Goal: Task Accomplishment & Management: Manage account settings

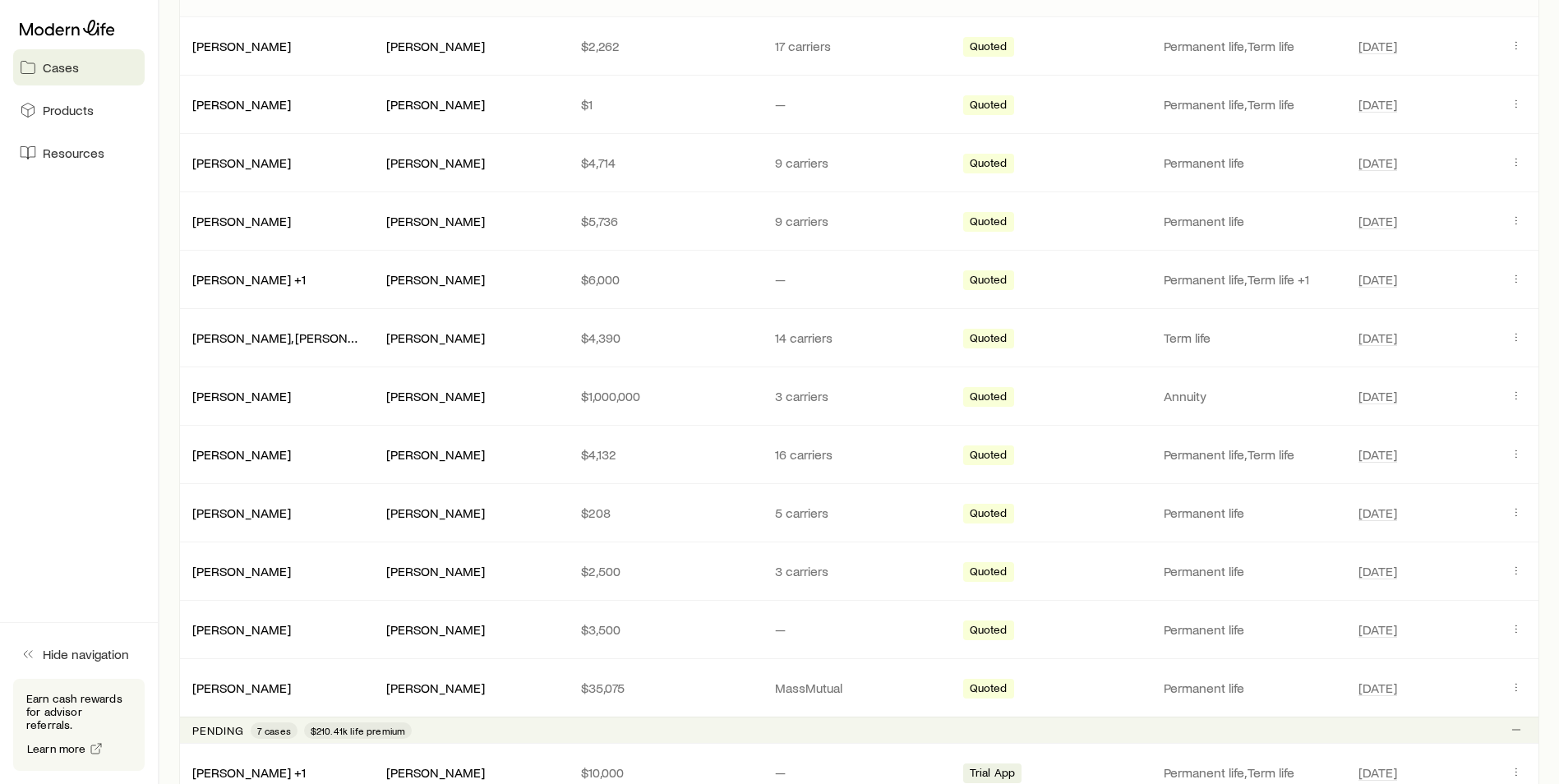
scroll to position [842, 0]
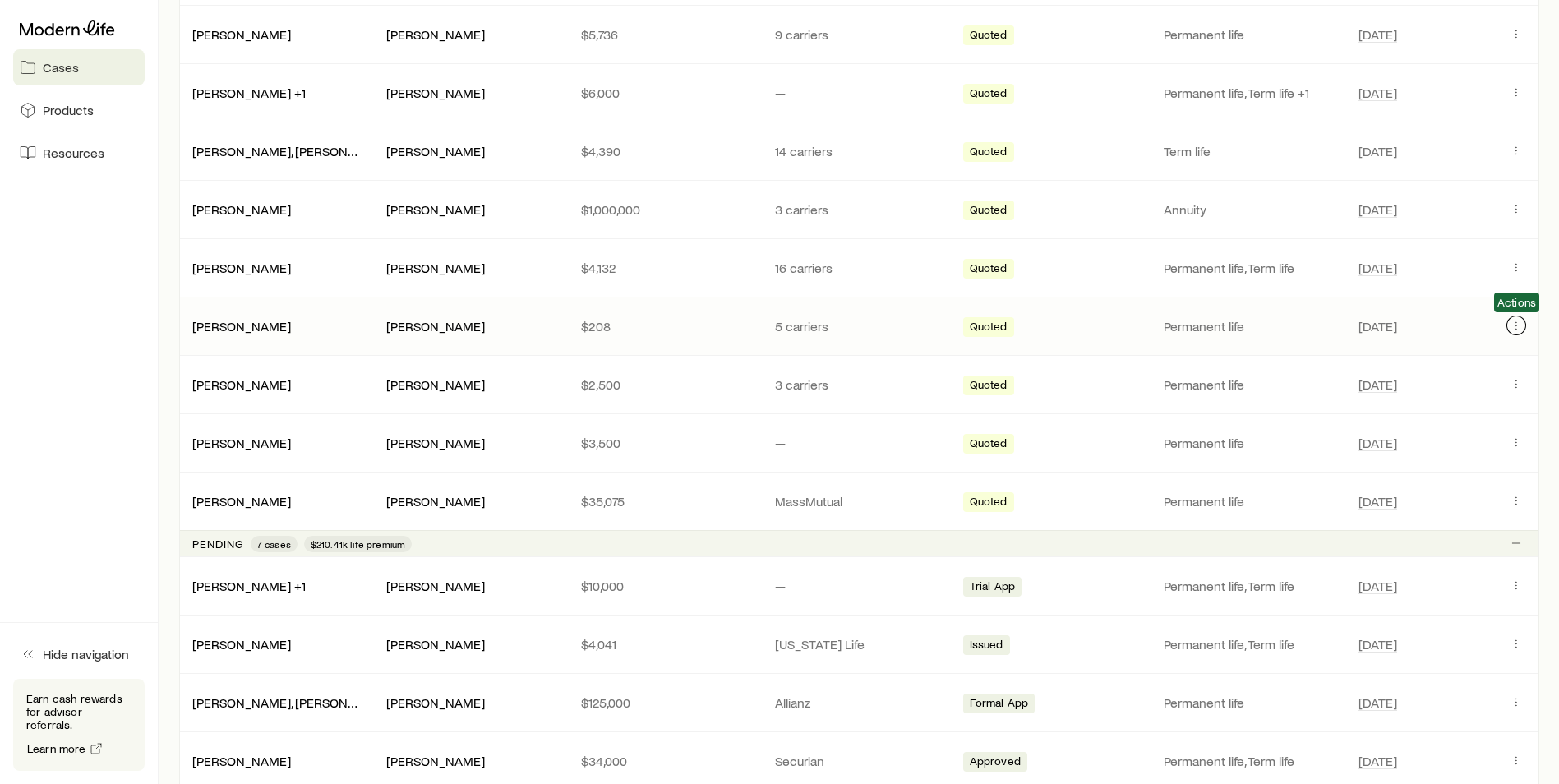
click at [1512, 328] on icon "Client cases" at bounding box center [1516, 326] width 13 height 13
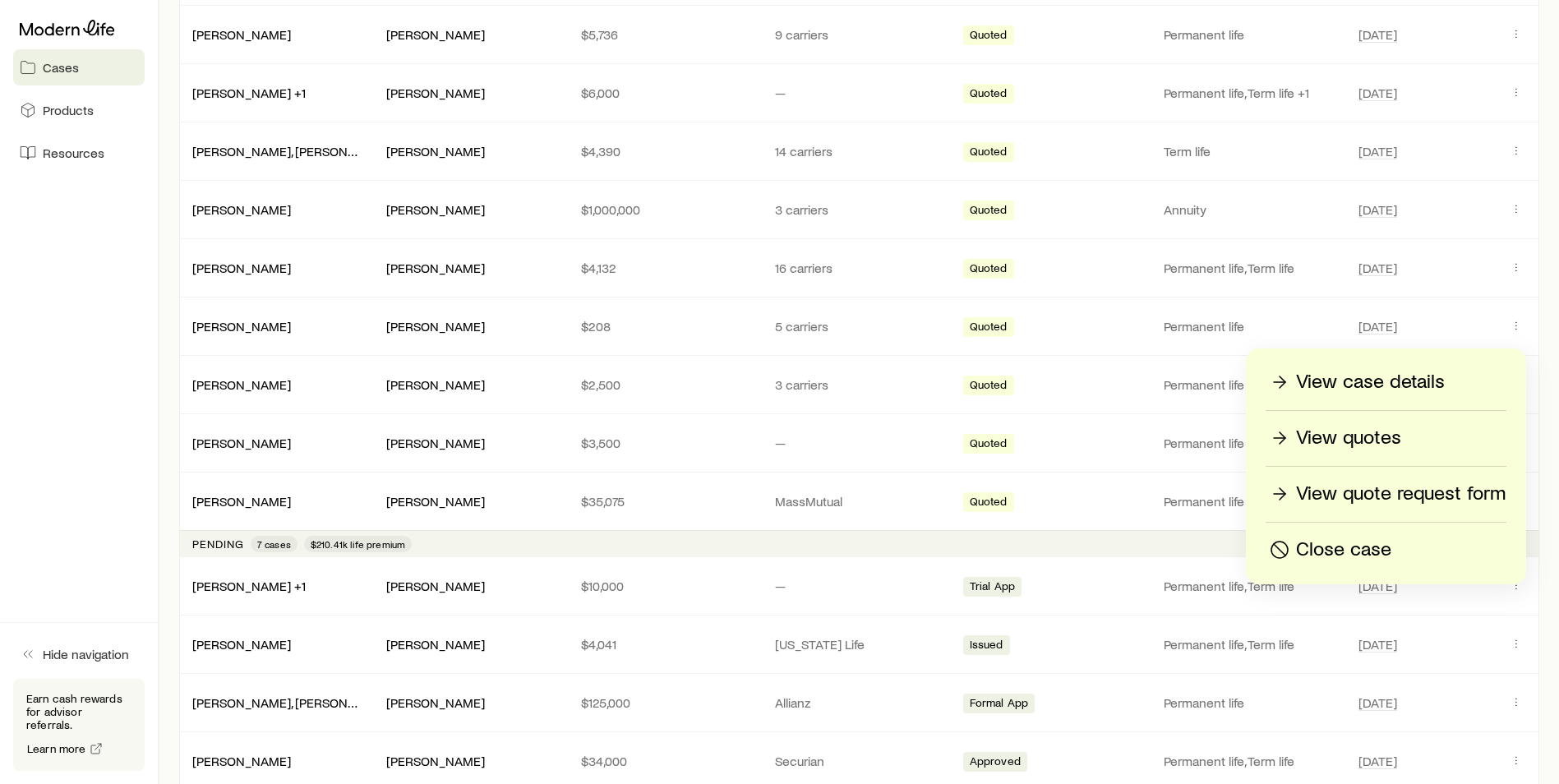
click at [1370, 545] on p "Close case" at bounding box center [1343, 549] width 95 height 27
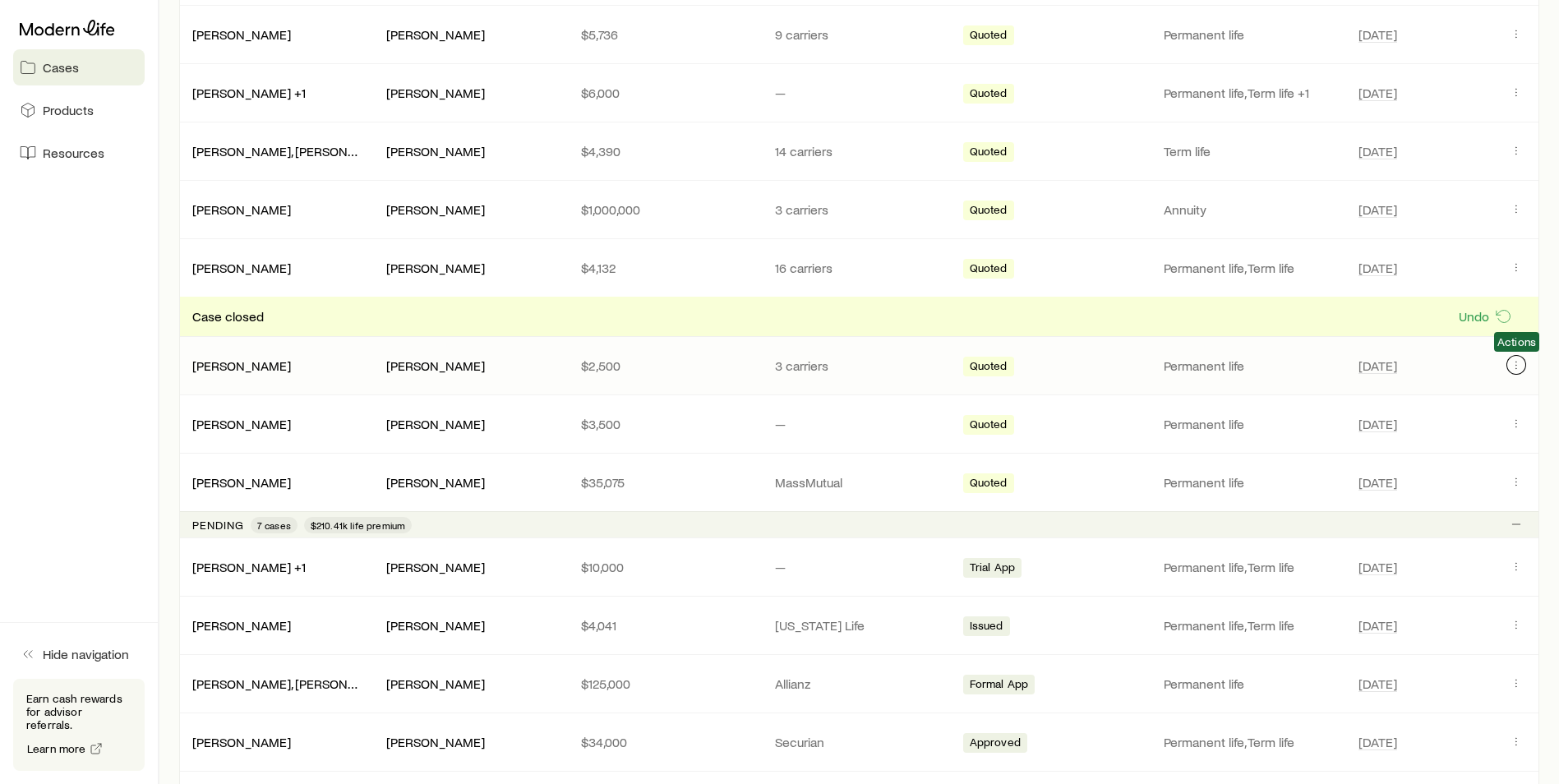
click at [1510, 359] on icon "Client cases" at bounding box center [1516, 365] width 13 height 13
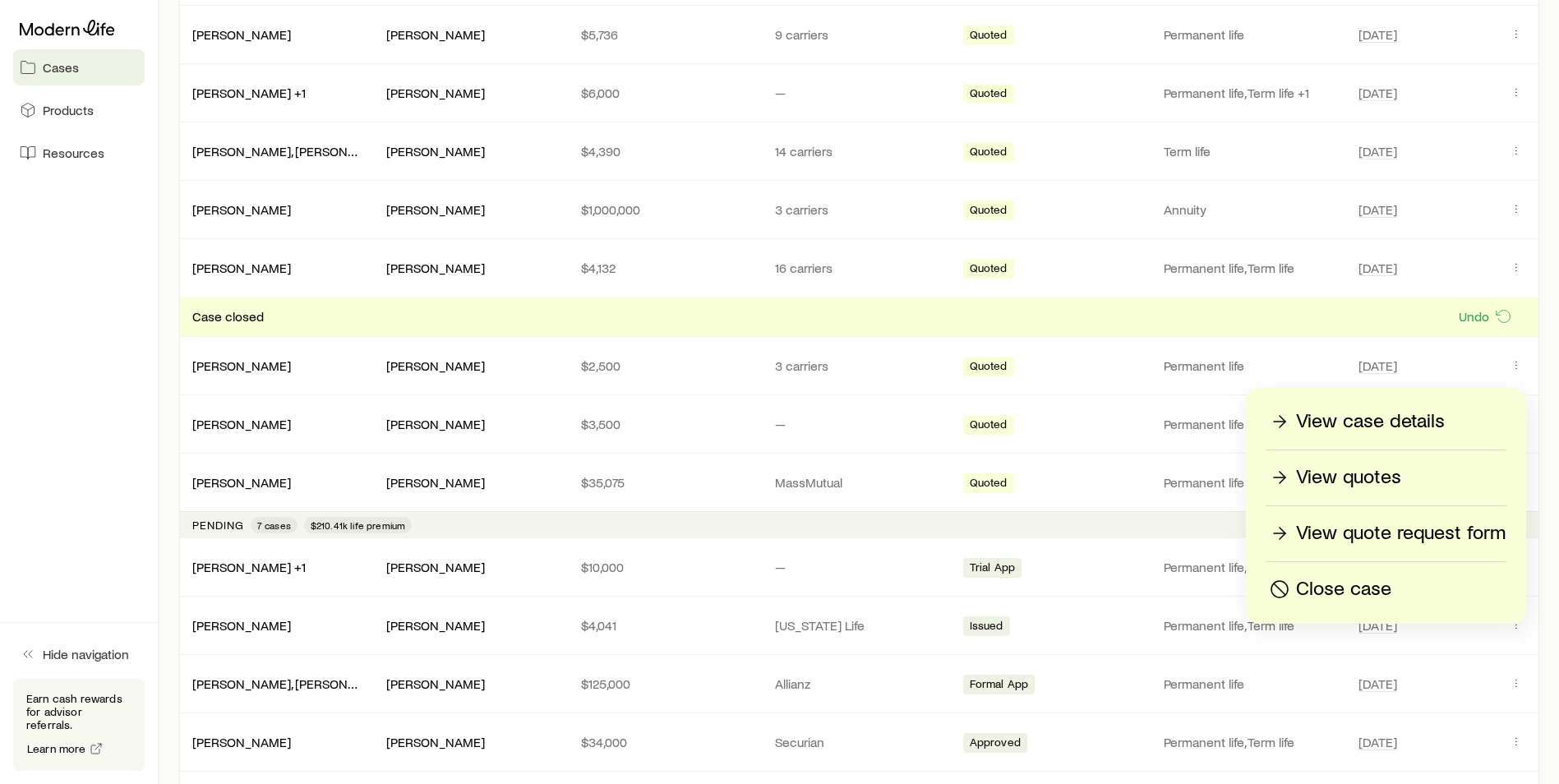
click at [1358, 589] on p "Close case" at bounding box center [1343, 589] width 95 height 27
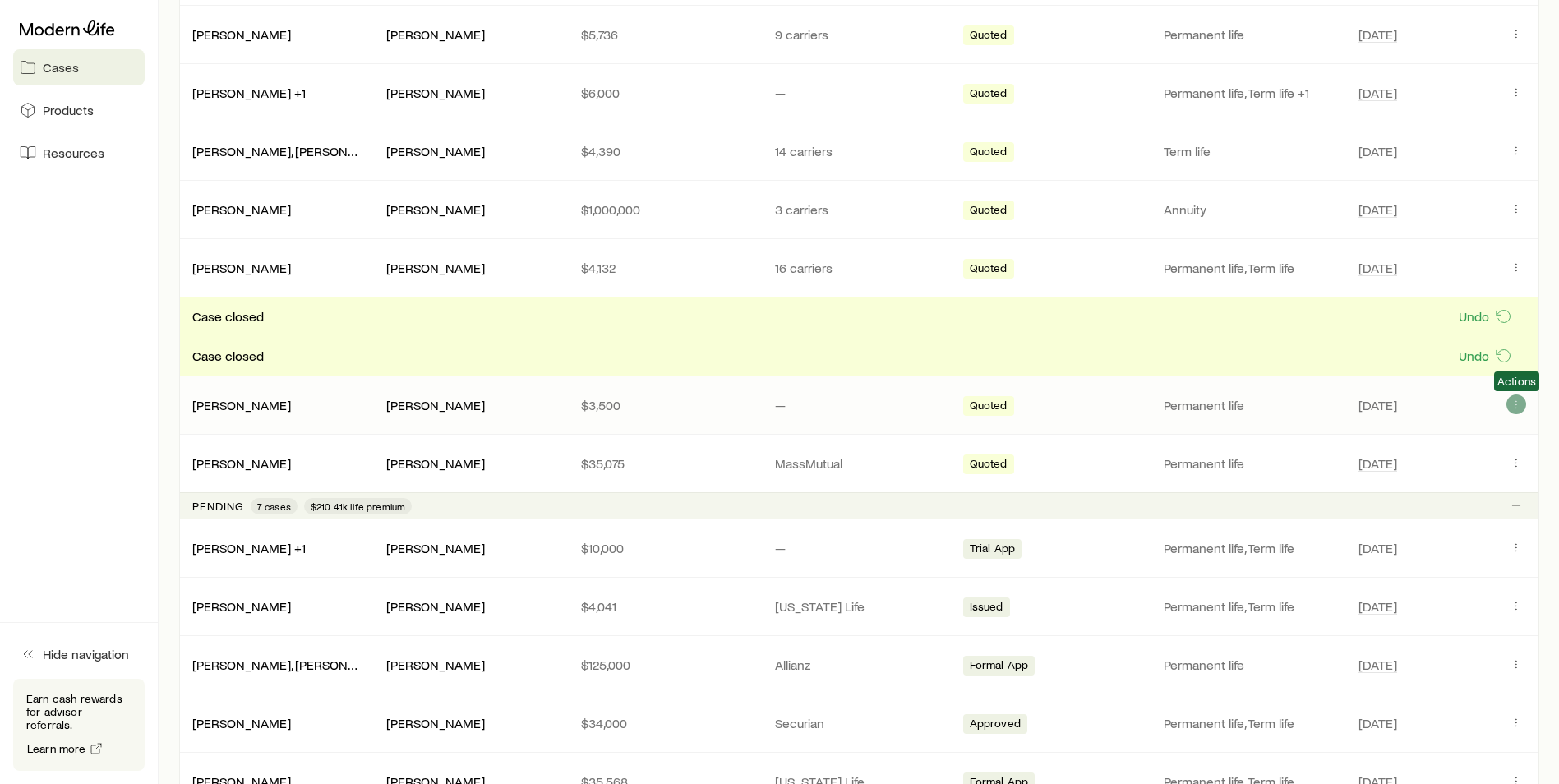
click at [1513, 401] on div "[PERSON_NAME] [PERSON_NAME] $3,500 — Quoted Permanent life [DATE] Actions" at bounding box center [859, 404] width 1360 height 57
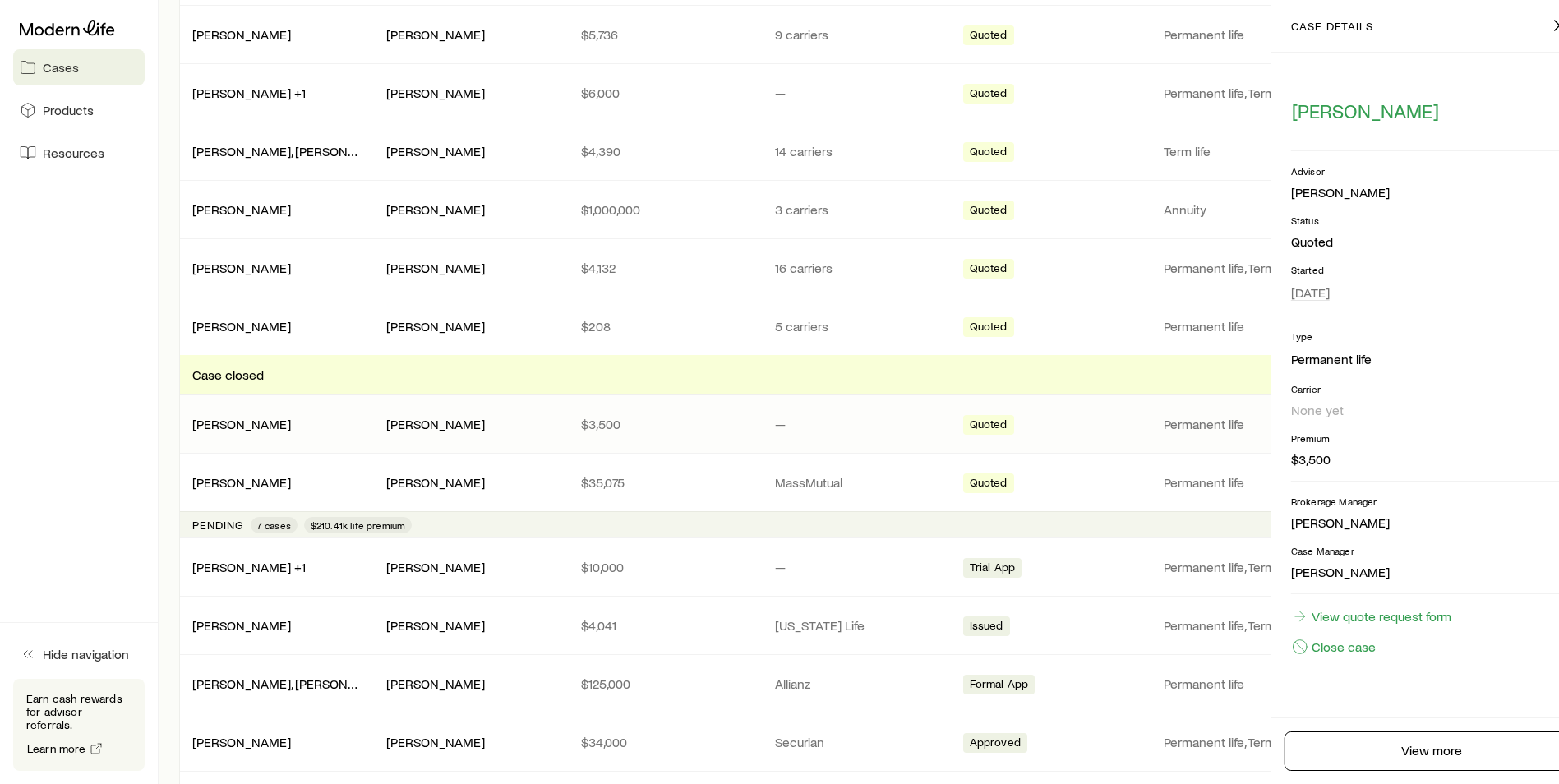
click at [1513, 428] on div "Type Permanent life Carrier None yet Premium $3,500" at bounding box center [1431, 405] width 282 height 152
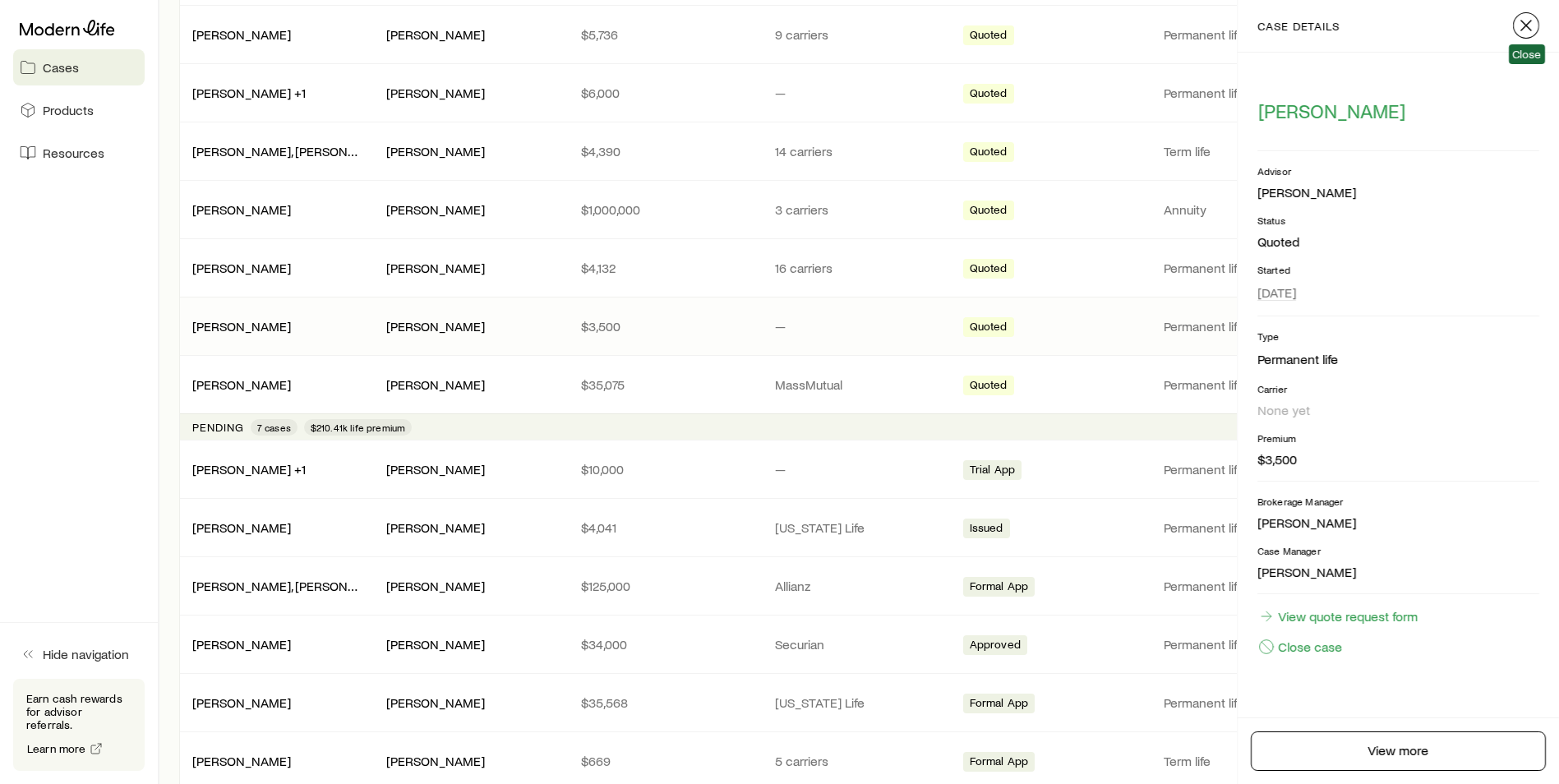
click at [1528, 27] on line "button" at bounding box center [1526, 26] width 10 height 10
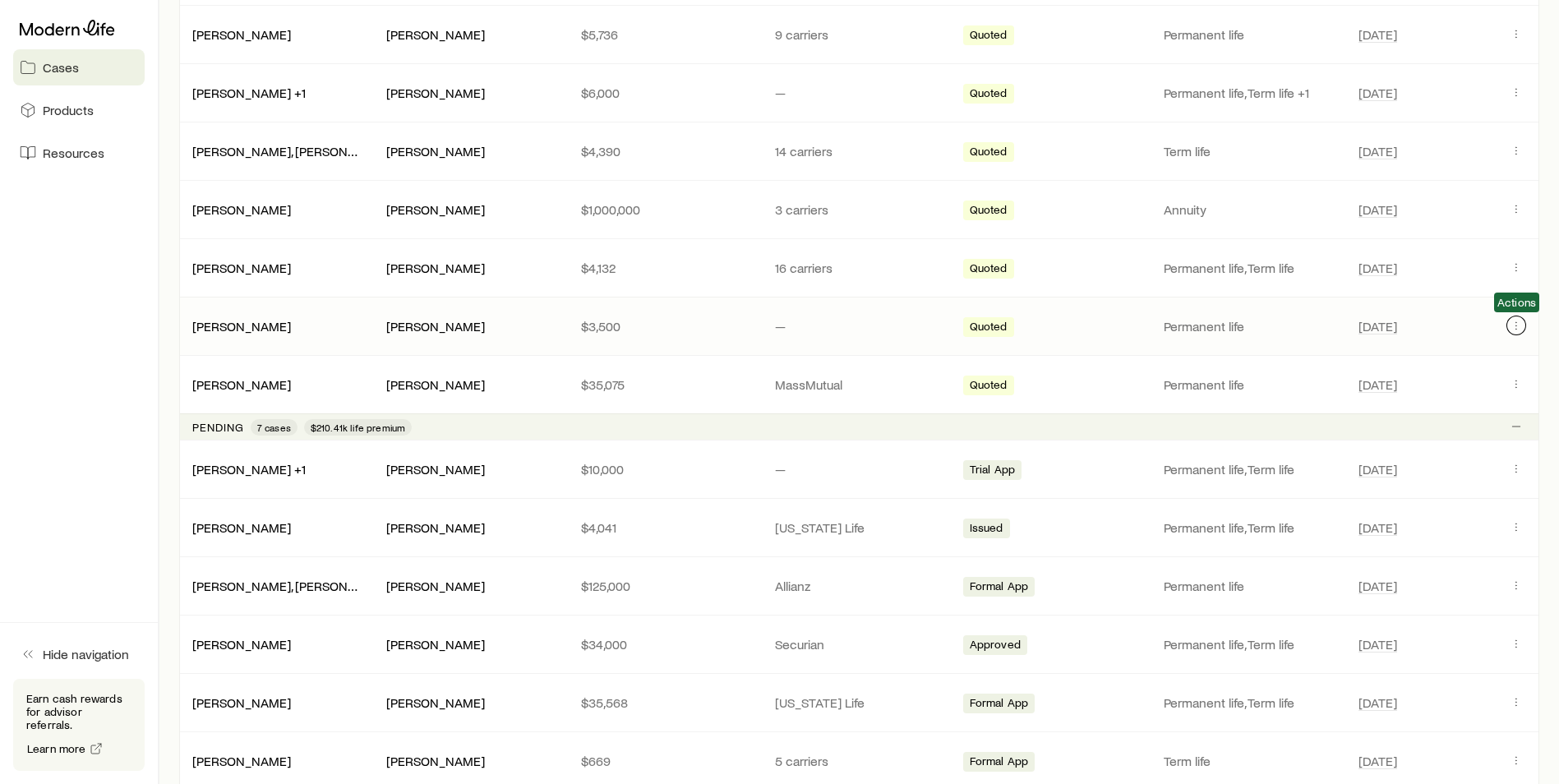
click at [1517, 323] on icon "Client cases" at bounding box center [1516, 326] width 13 height 13
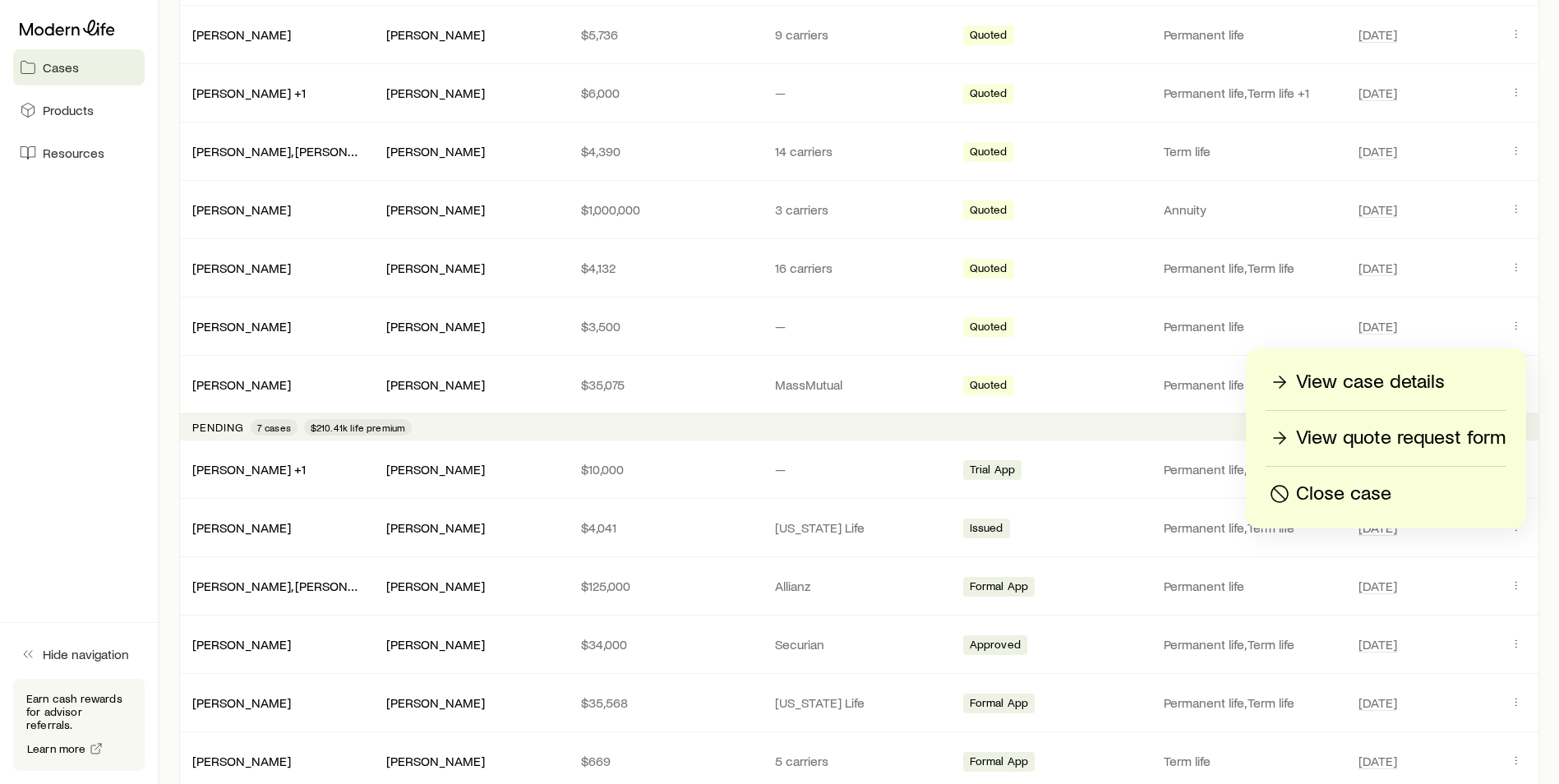
click at [1354, 491] on p "Close case" at bounding box center [1343, 494] width 95 height 27
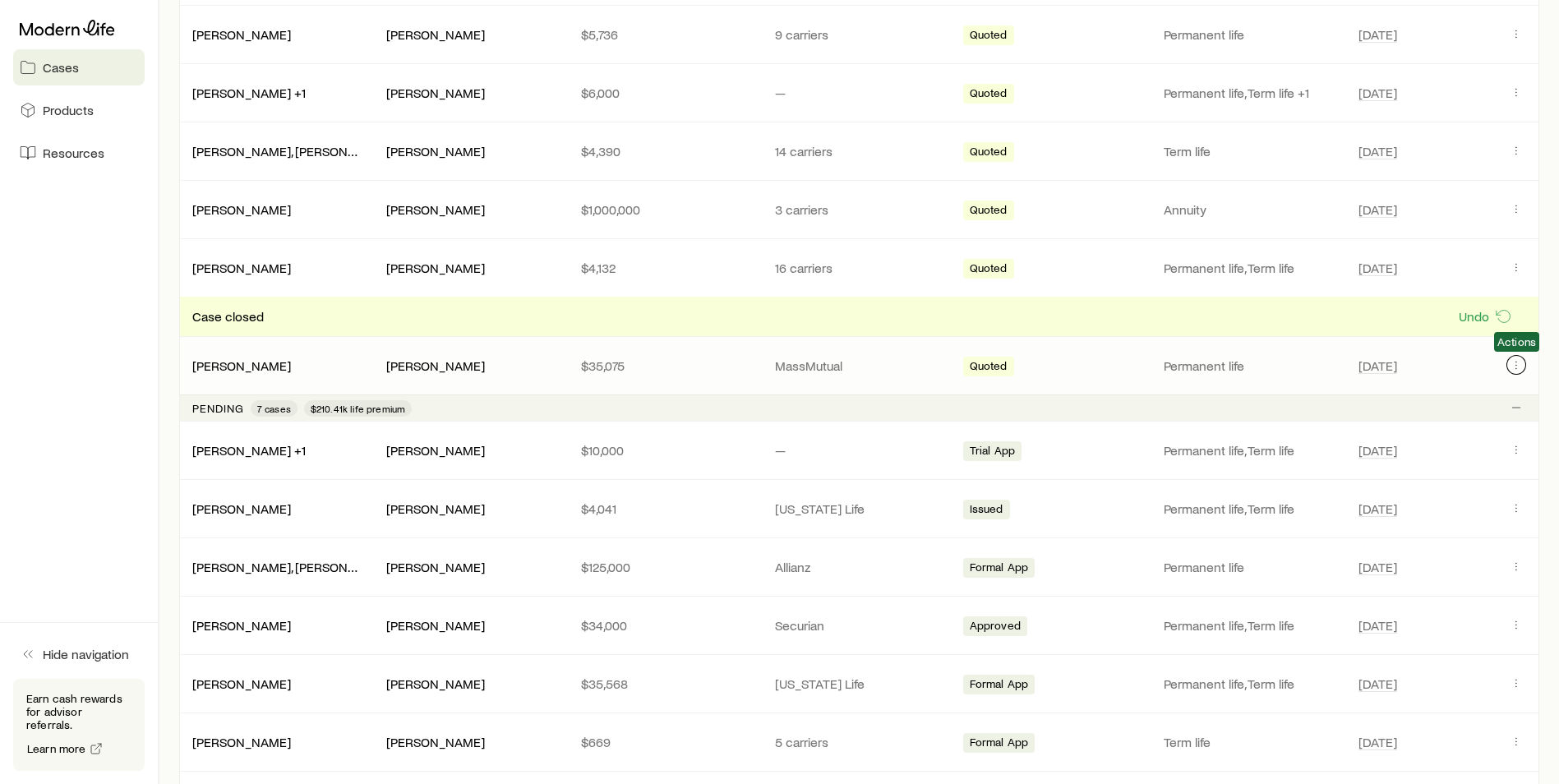
click at [1512, 357] on button "Client cases" at bounding box center [1516, 365] width 20 height 20
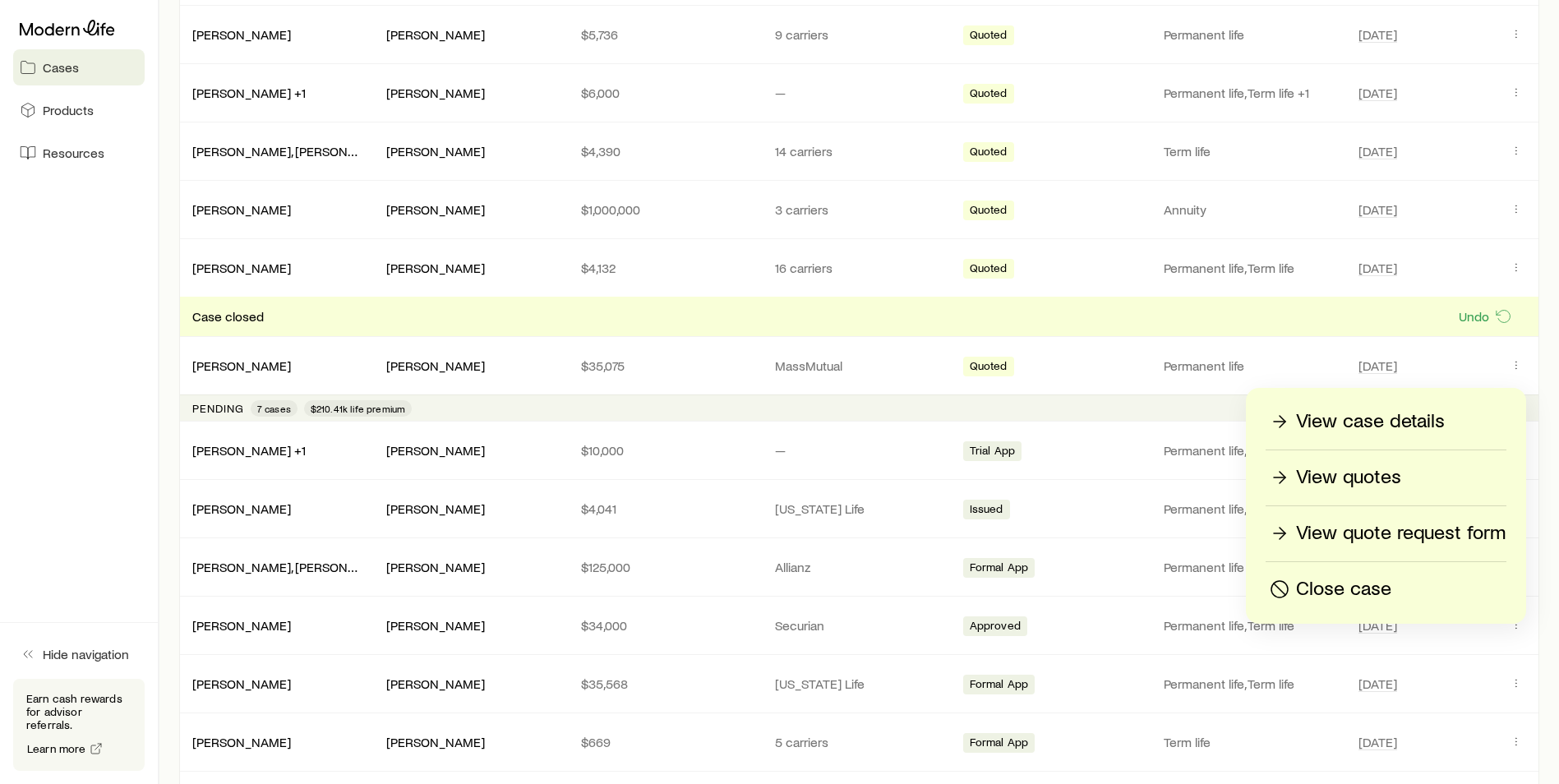
click at [1358, 591] on p "Close case" at bounding box center [1343, 589] width 95 height 27
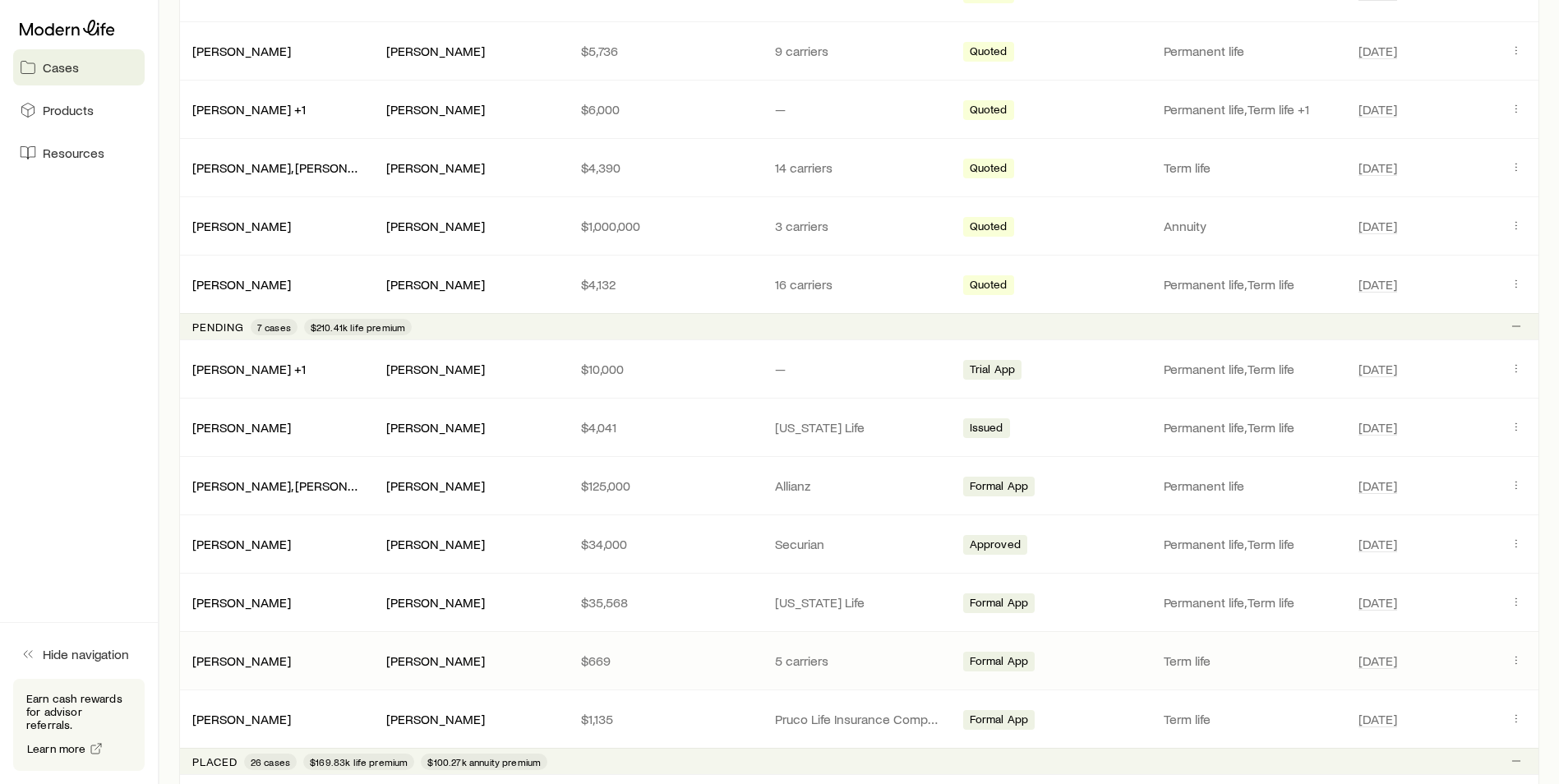
scroll to position [821, 0]
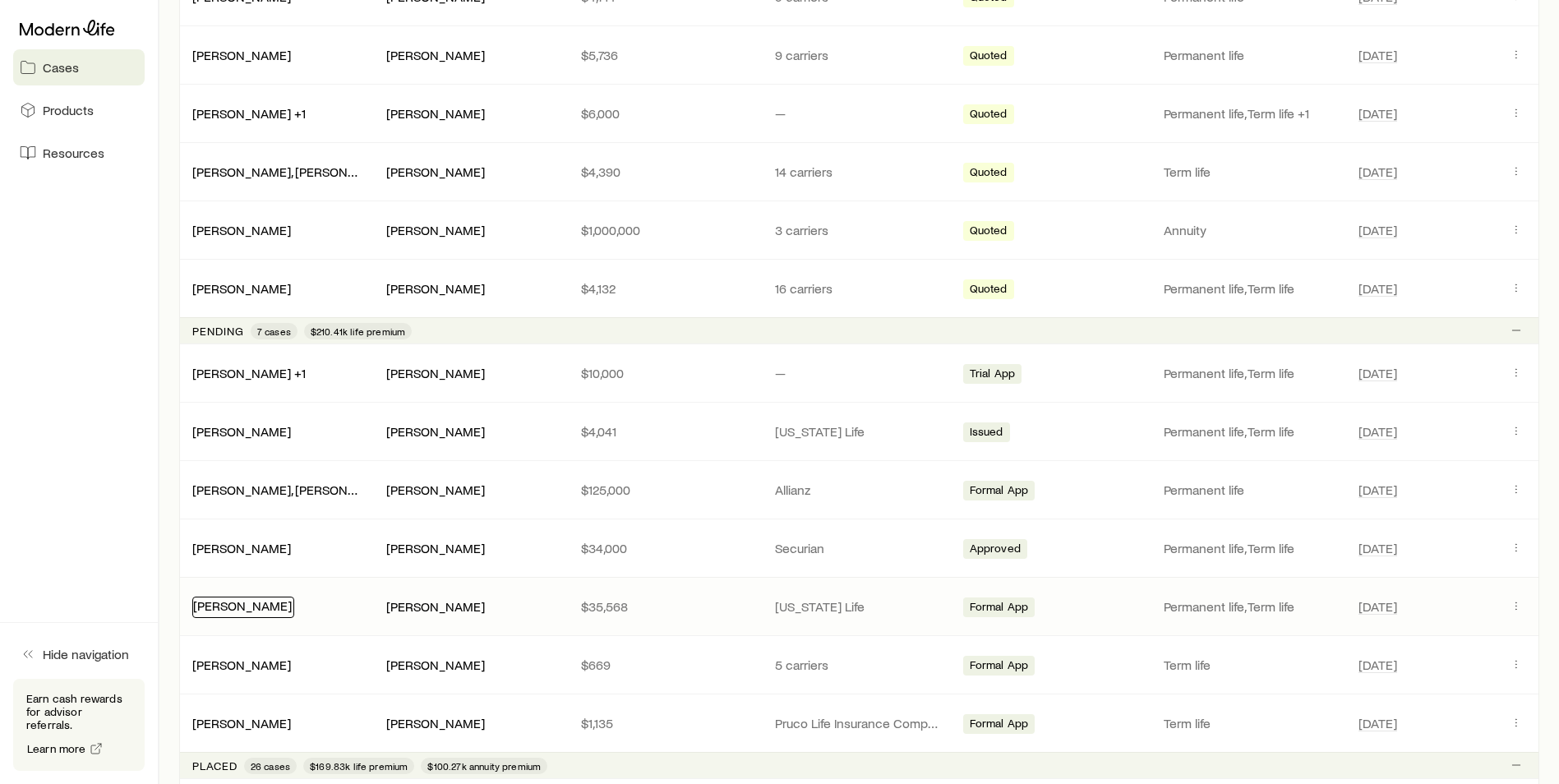
click at [217, 603] on link "[PERSON_NAME]" at bounding box center [242, 605] width 99 height 16
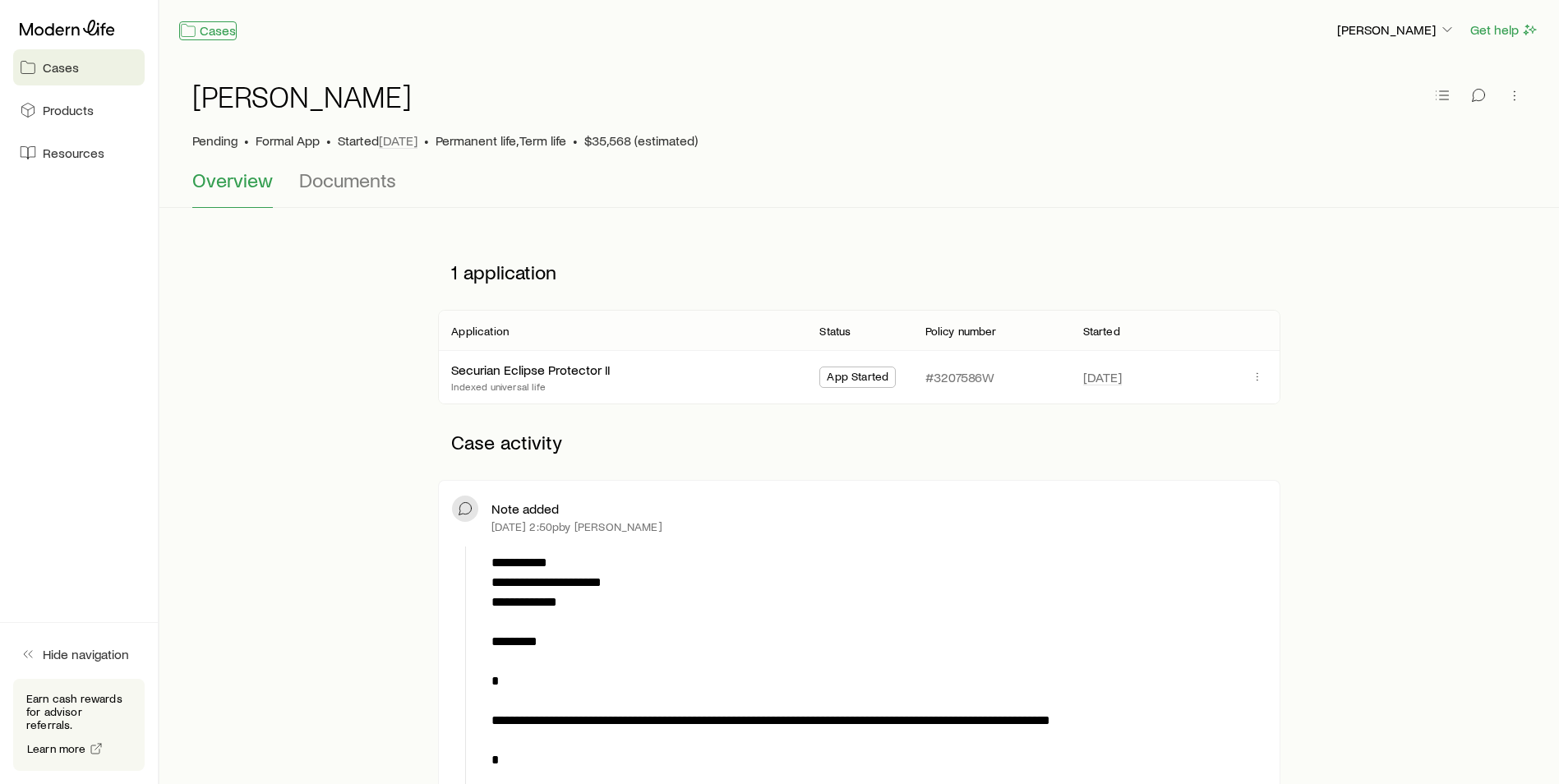
click at [201, 32] on link "Cases" at bounding box center [207, 31] width 57 height 19
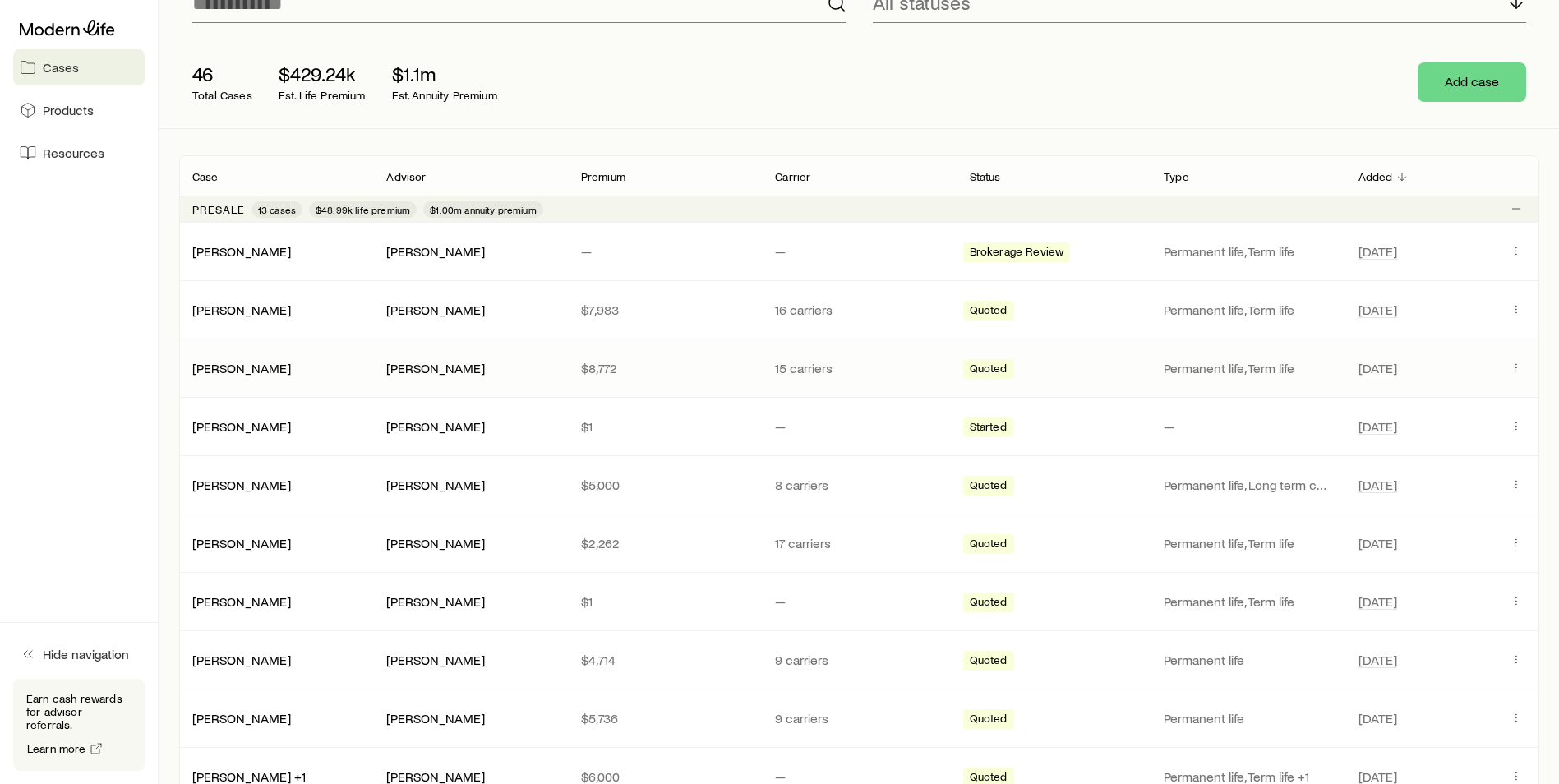
scroll to position [143, 0]
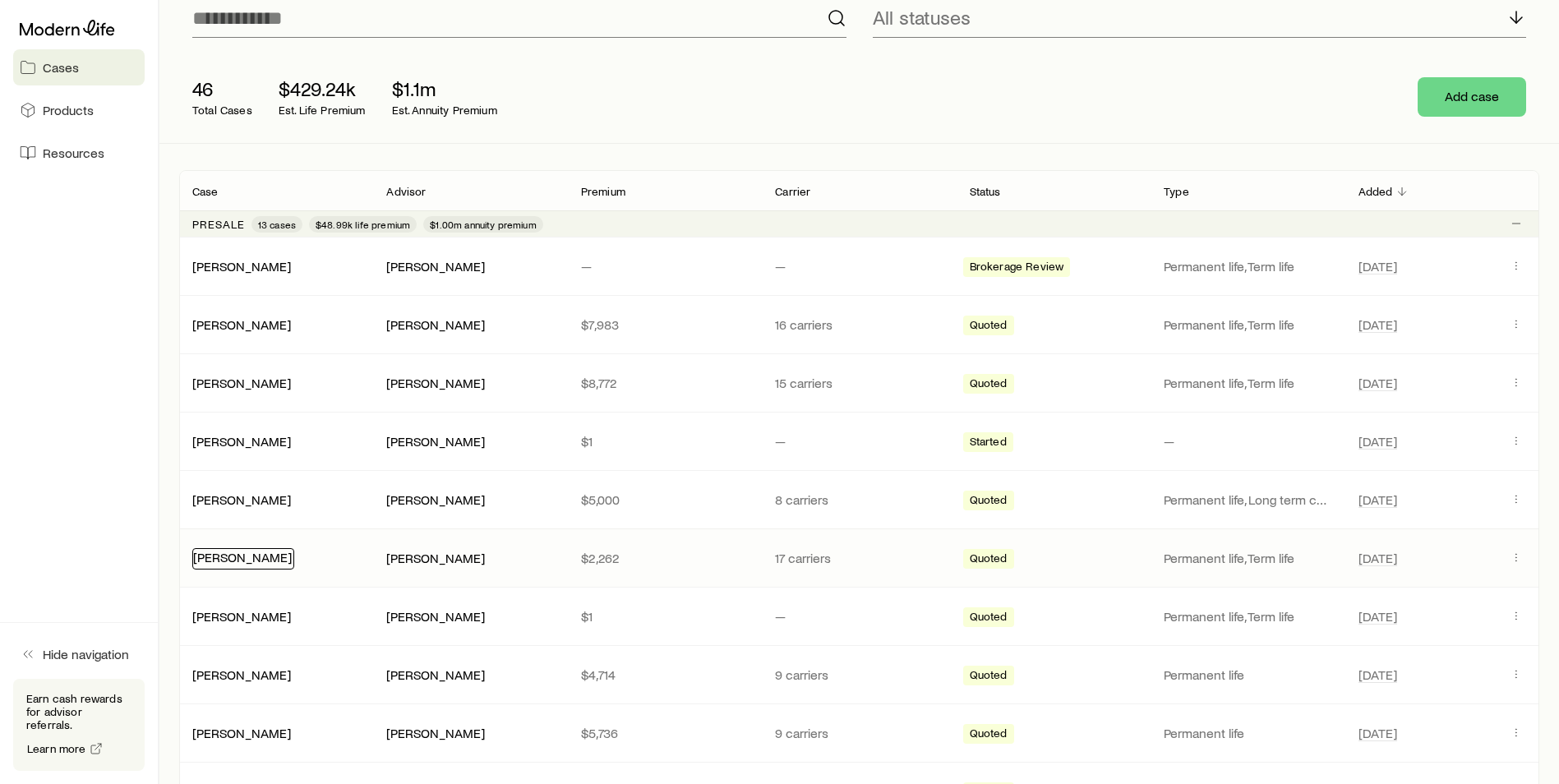
click at [271, 558] on link "[PERSON_NAME]" at bounding box center [242, 556] width 99 height 16
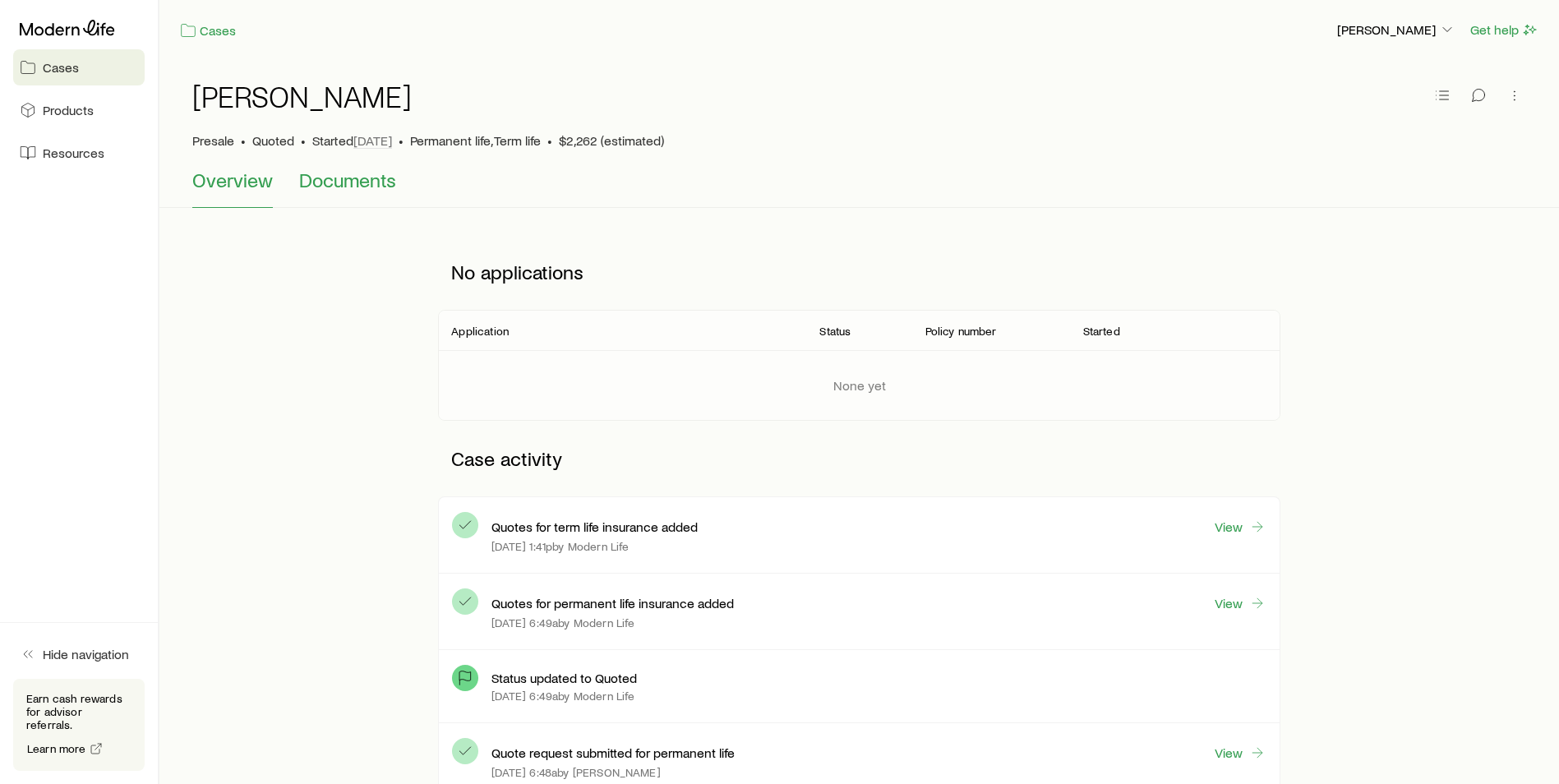
click at [334, 186] on span "Documents" at bounding box center [347, 180] width 97 height 23
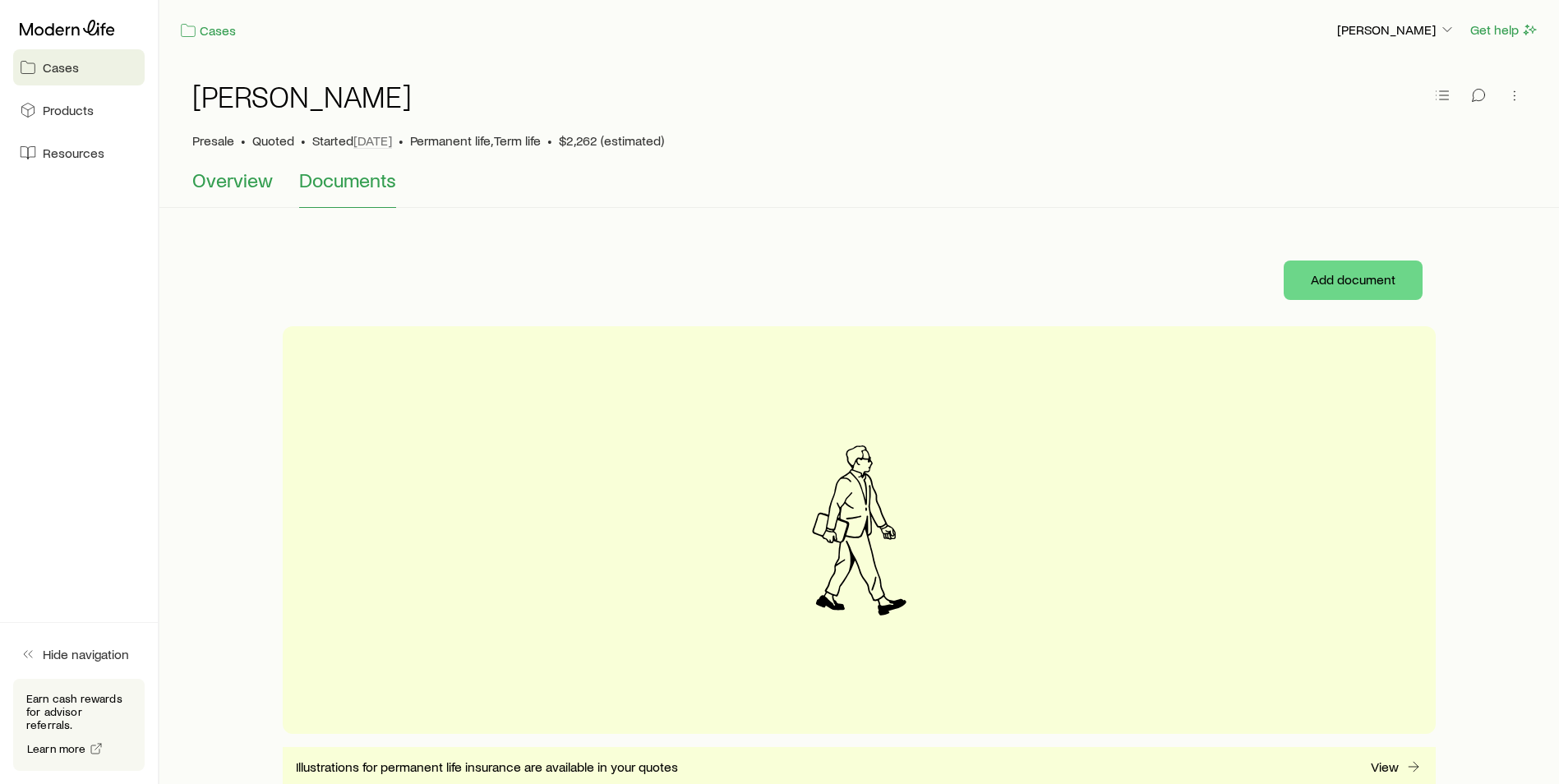
click at [250, 189] on span "Overview" at bounding box center [232, 180] width 80 height 23
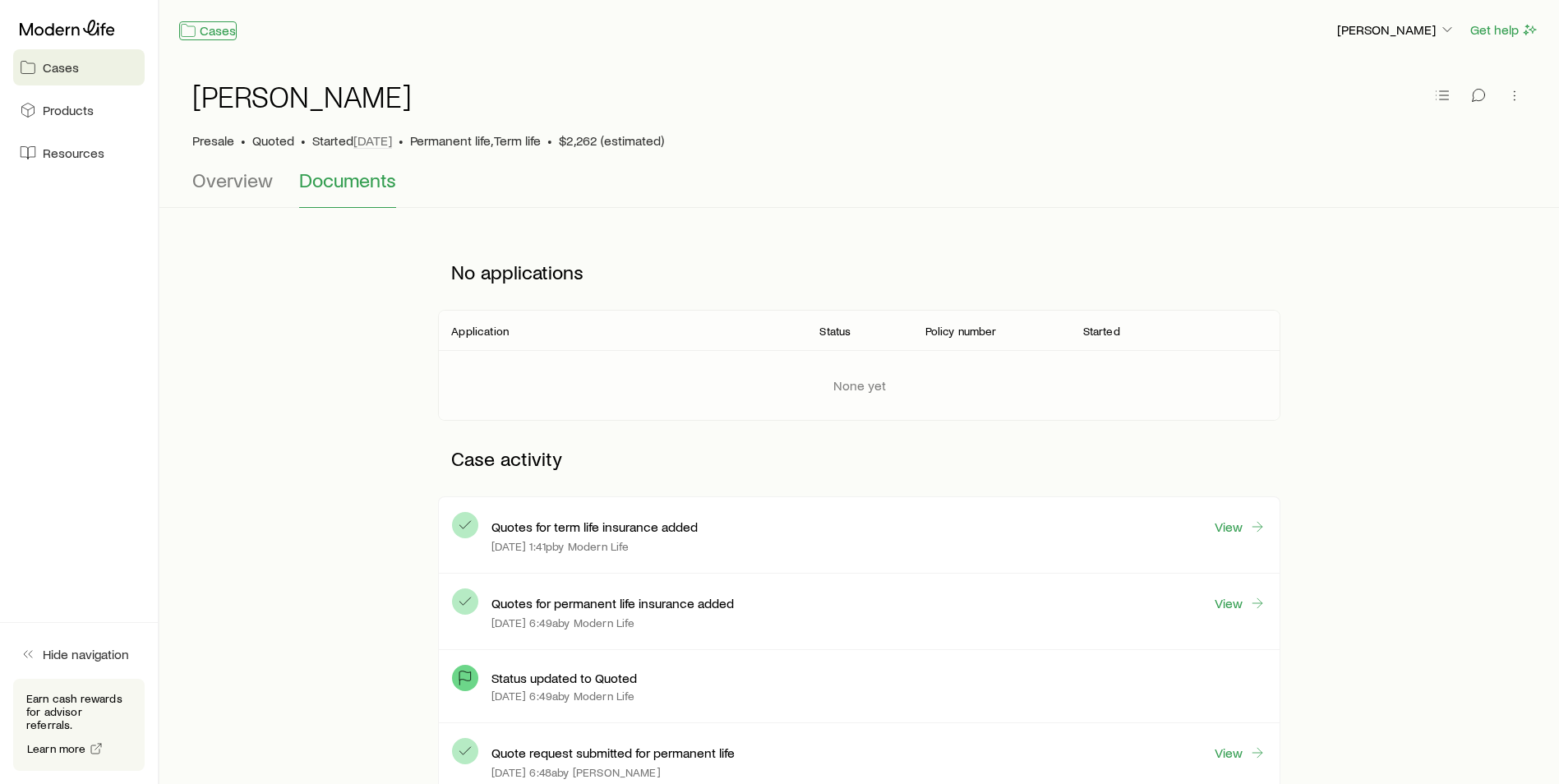
click at [205, 22] on link "Cases" at bounding box center [207, 31] width 57 height 19
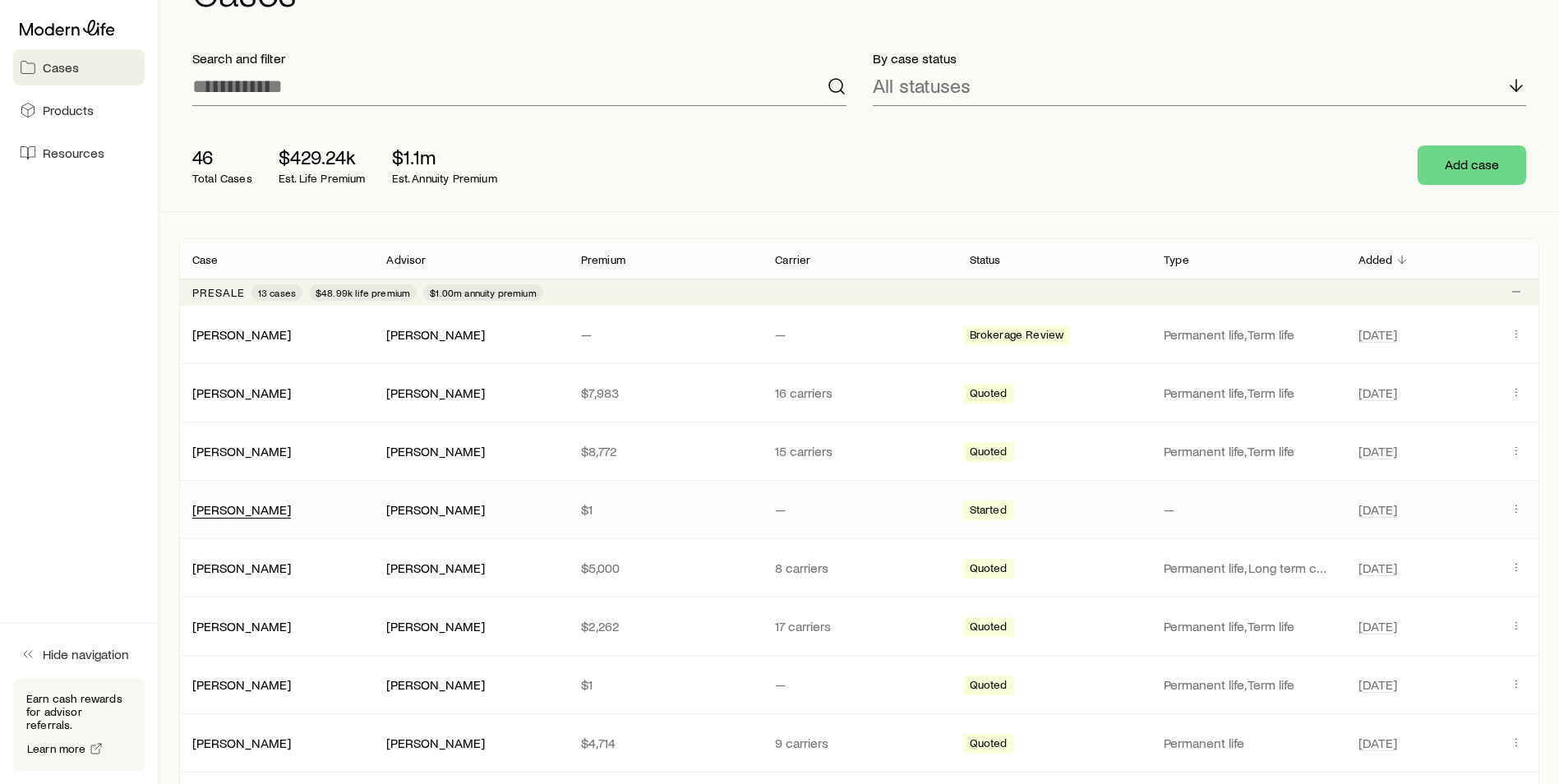
scroll to position [123, 0]
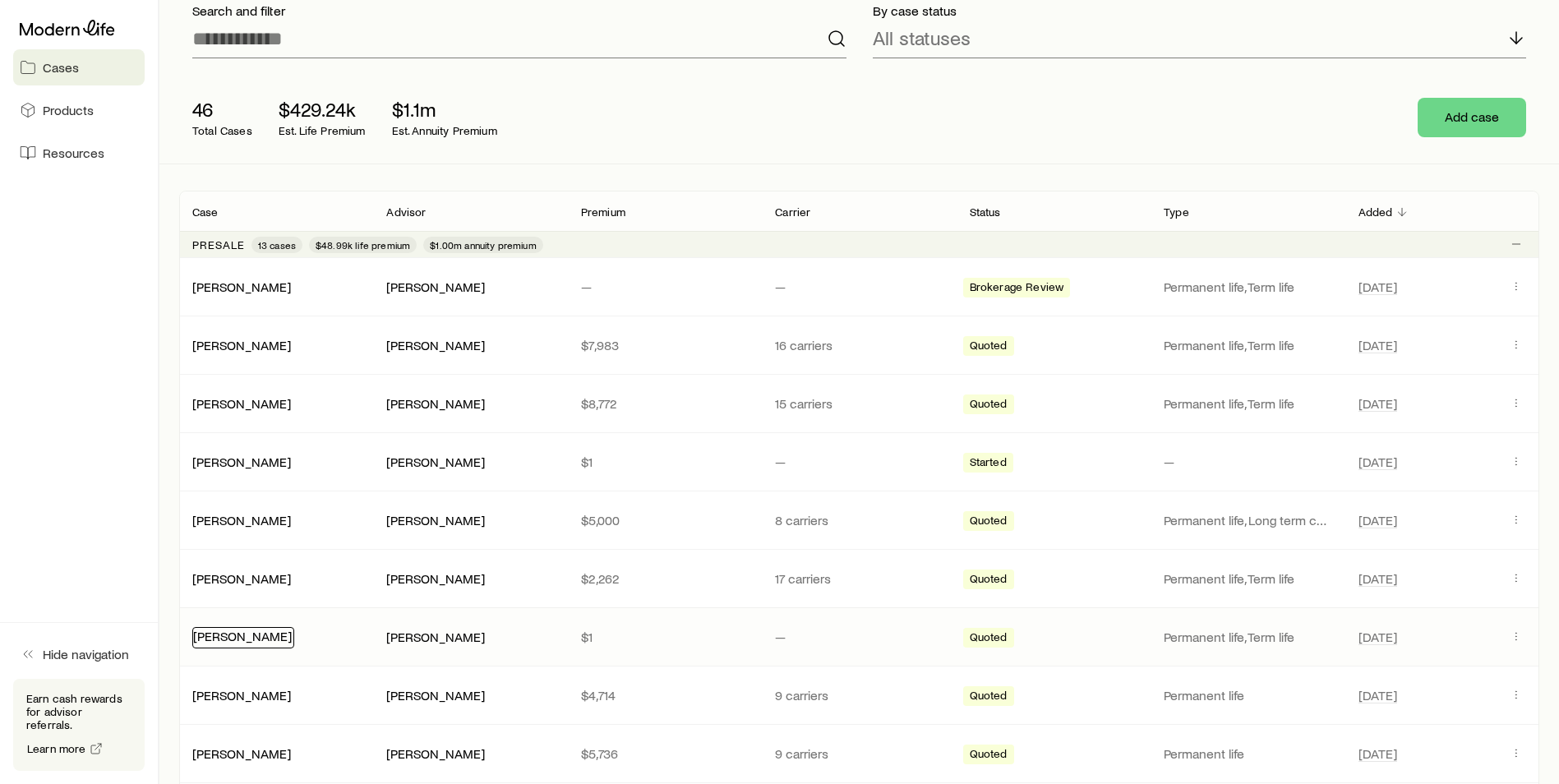
click at [270, 628] on link "[PERSON_NAME]" at bounding box center [242, 635] width 99 height 16
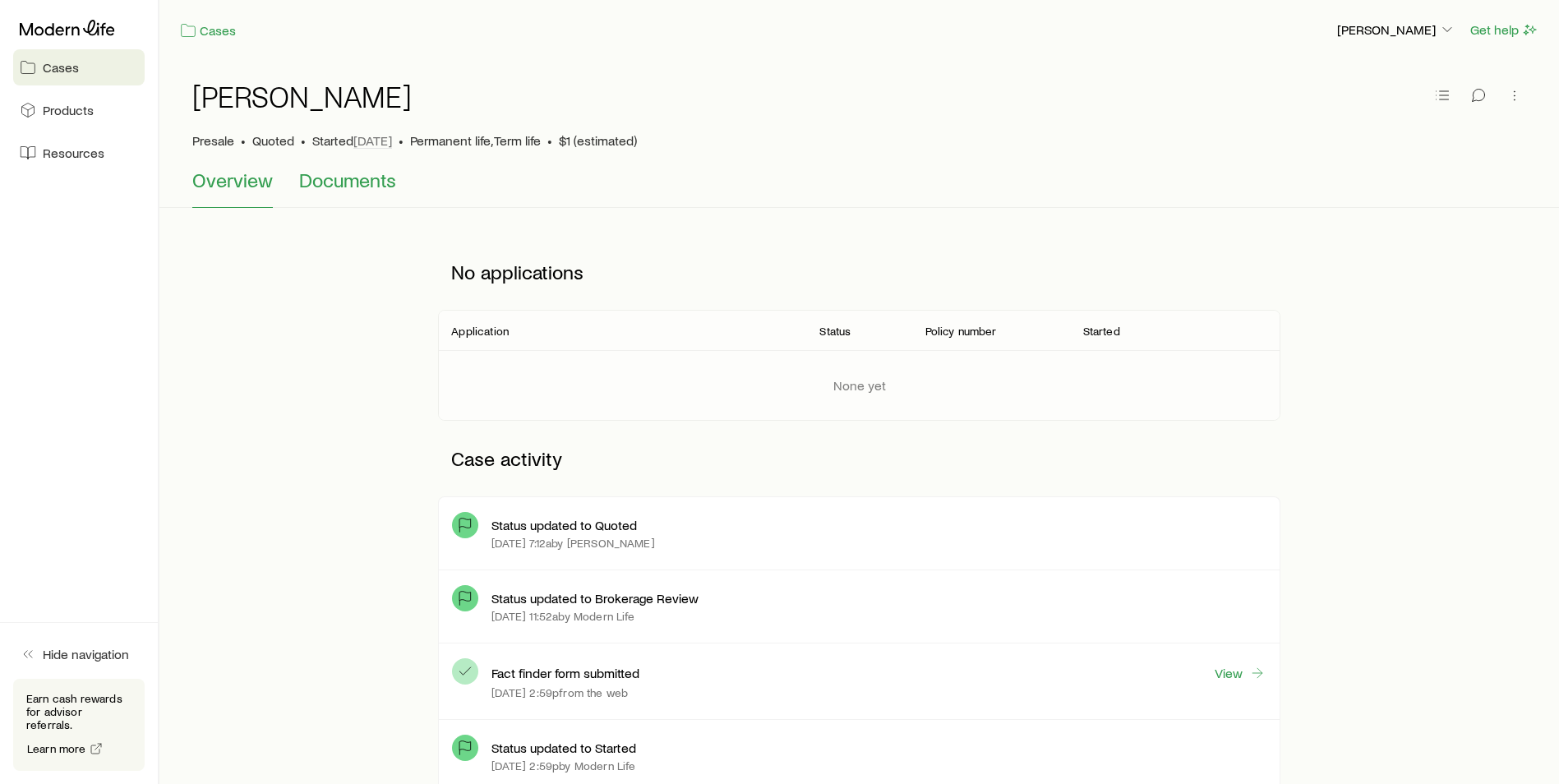
click at [345, 179] on span "Documents" at bounding box center [347, 180] width 97 height 23
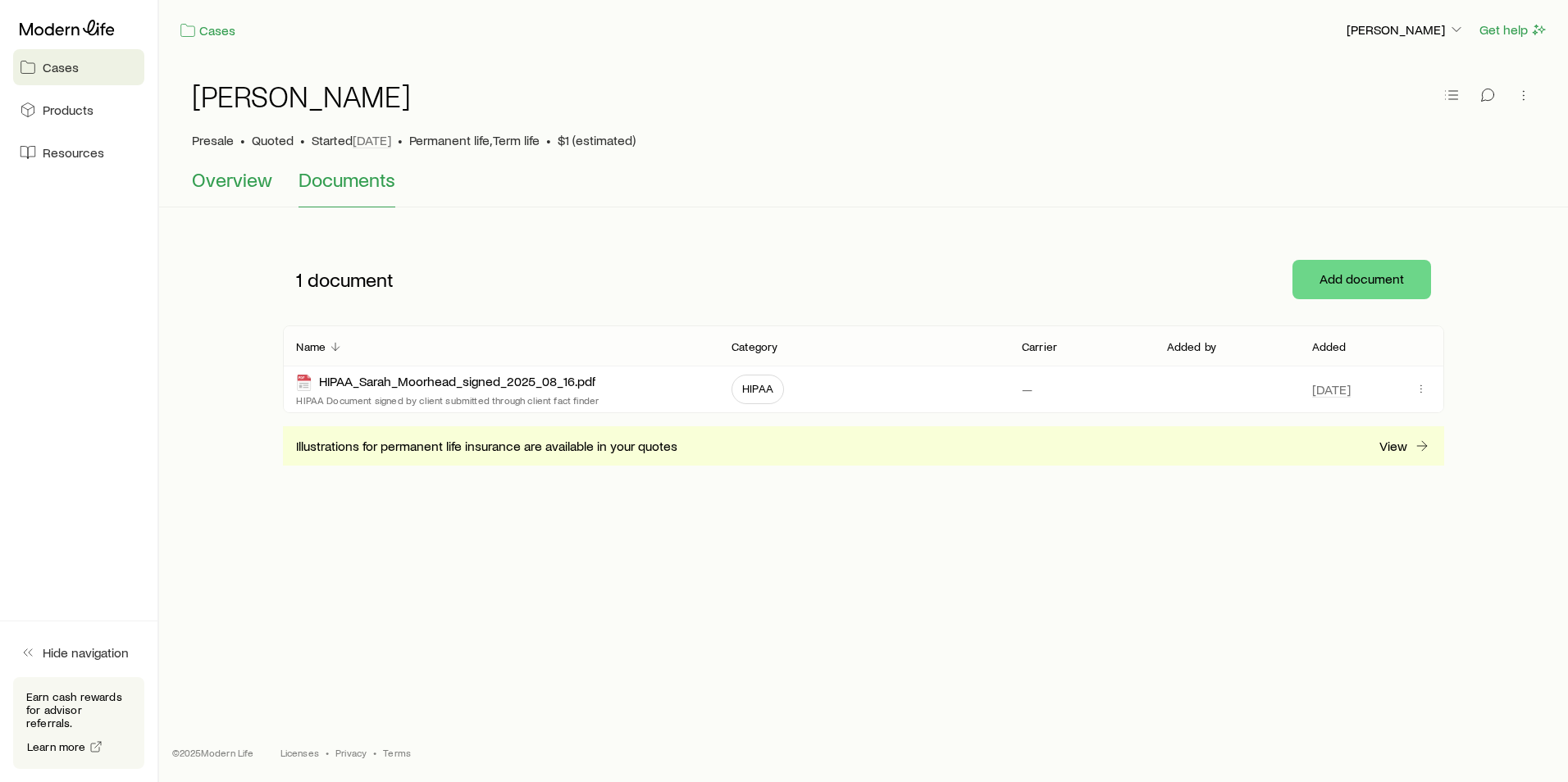
click at [261, 179] on span "Overview" at bounding box center [232, 179] width 80 height 23
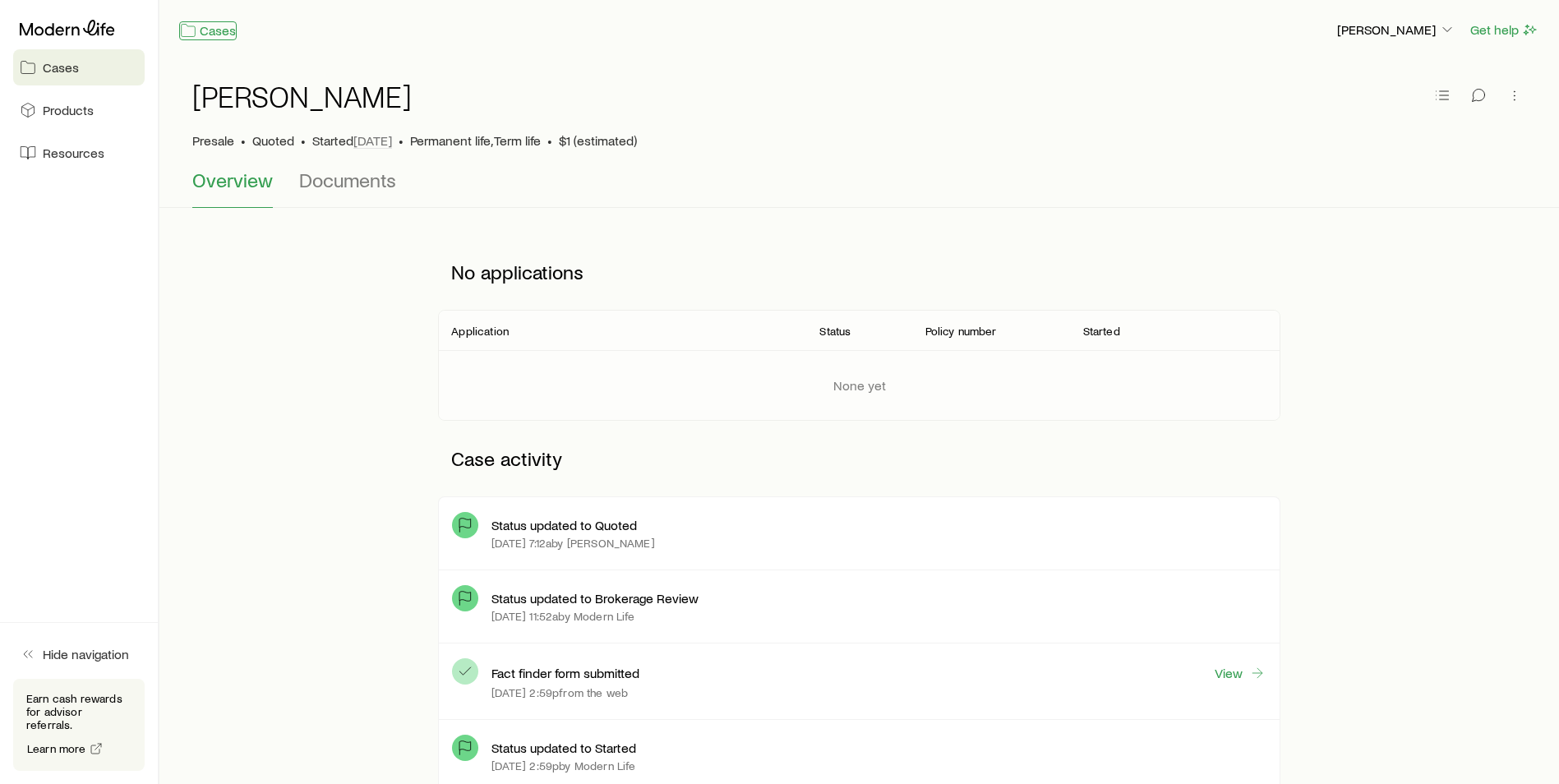
click at [191, 22] on icon at bounding box center [188, 31] width 17 height 17
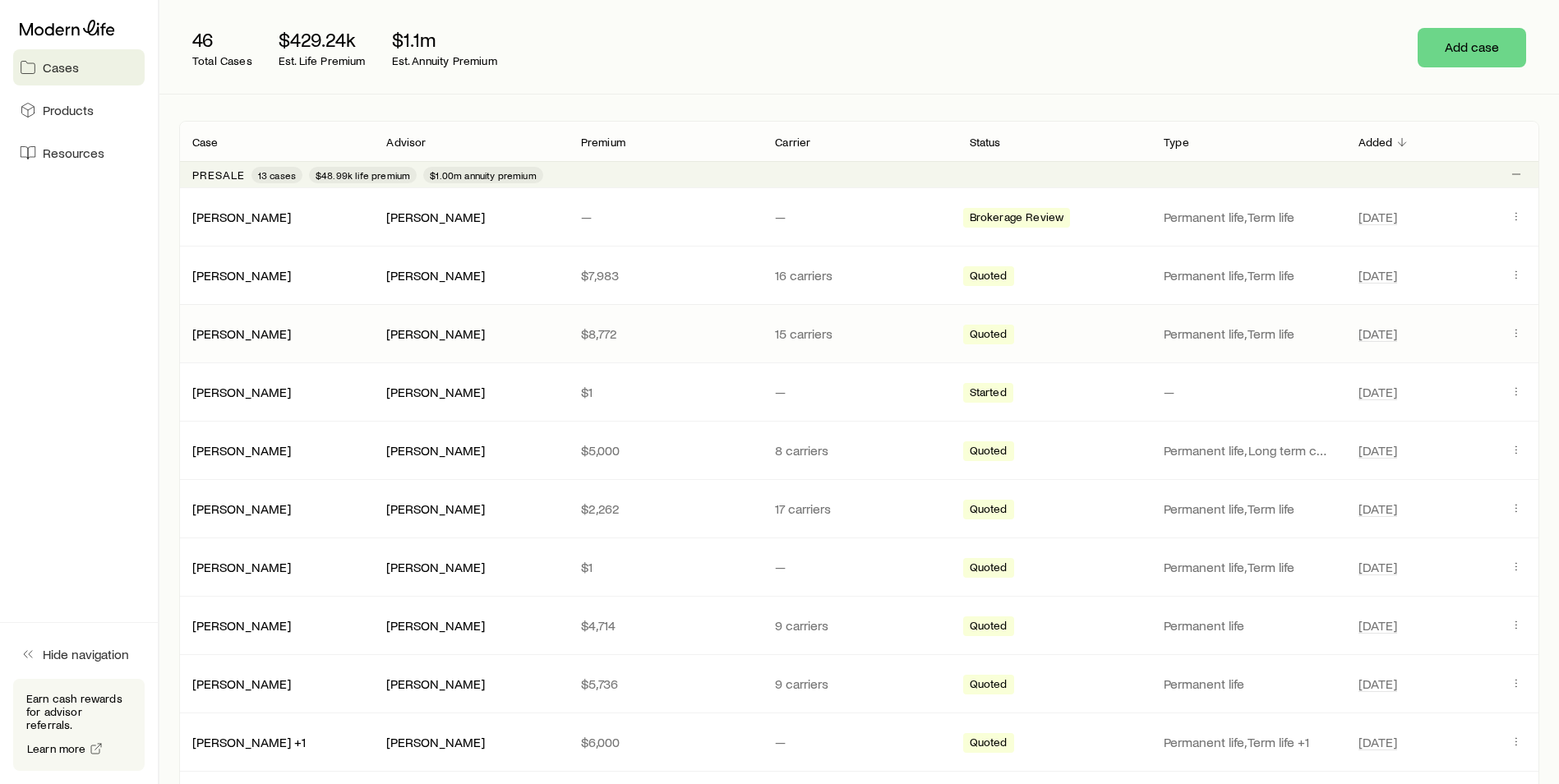
scroll to position [206, 0]
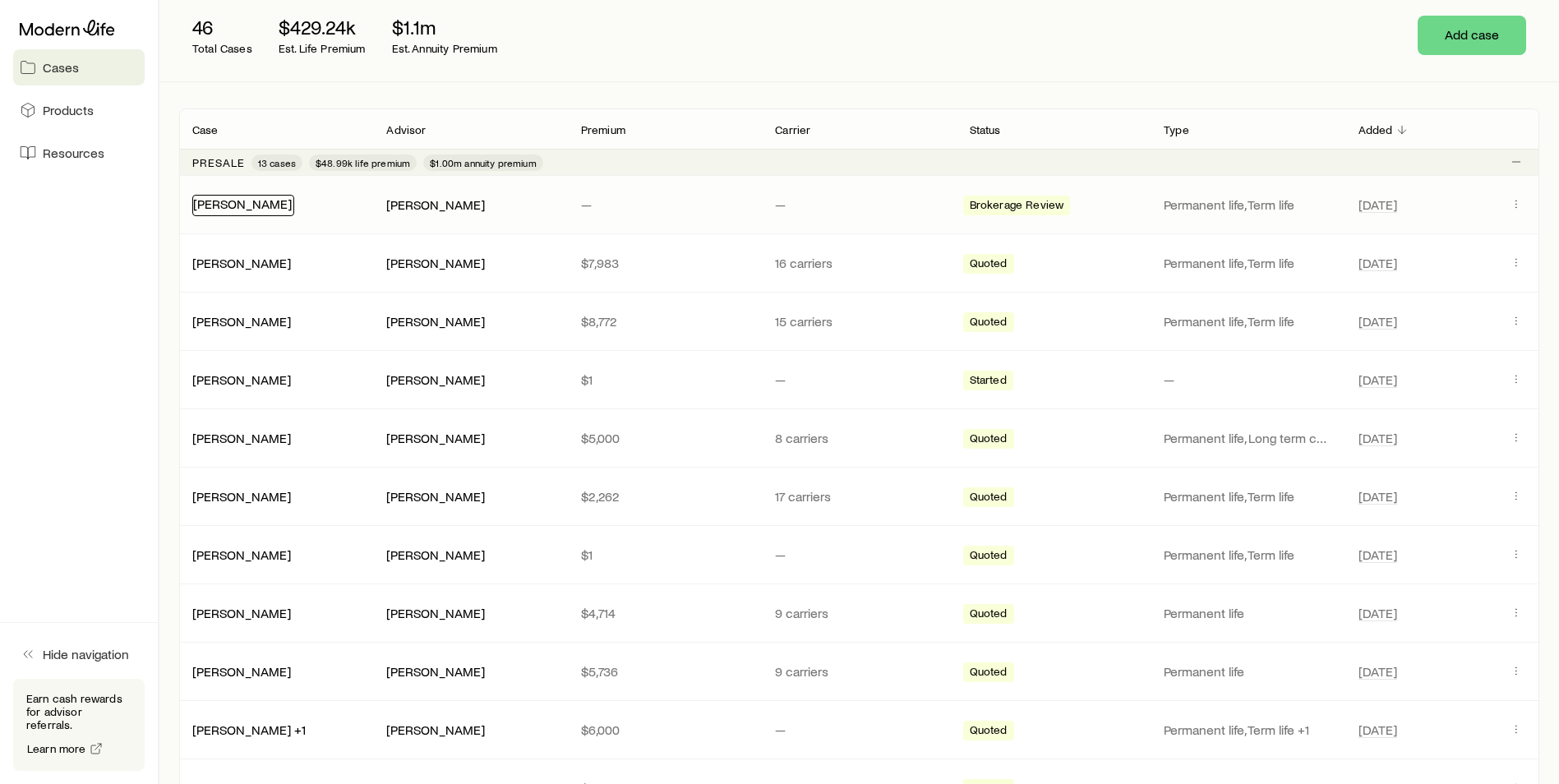
click at [279, 198] on link "[PERSON_NAME]" at bounding box center [242, 203] width 99 height 16
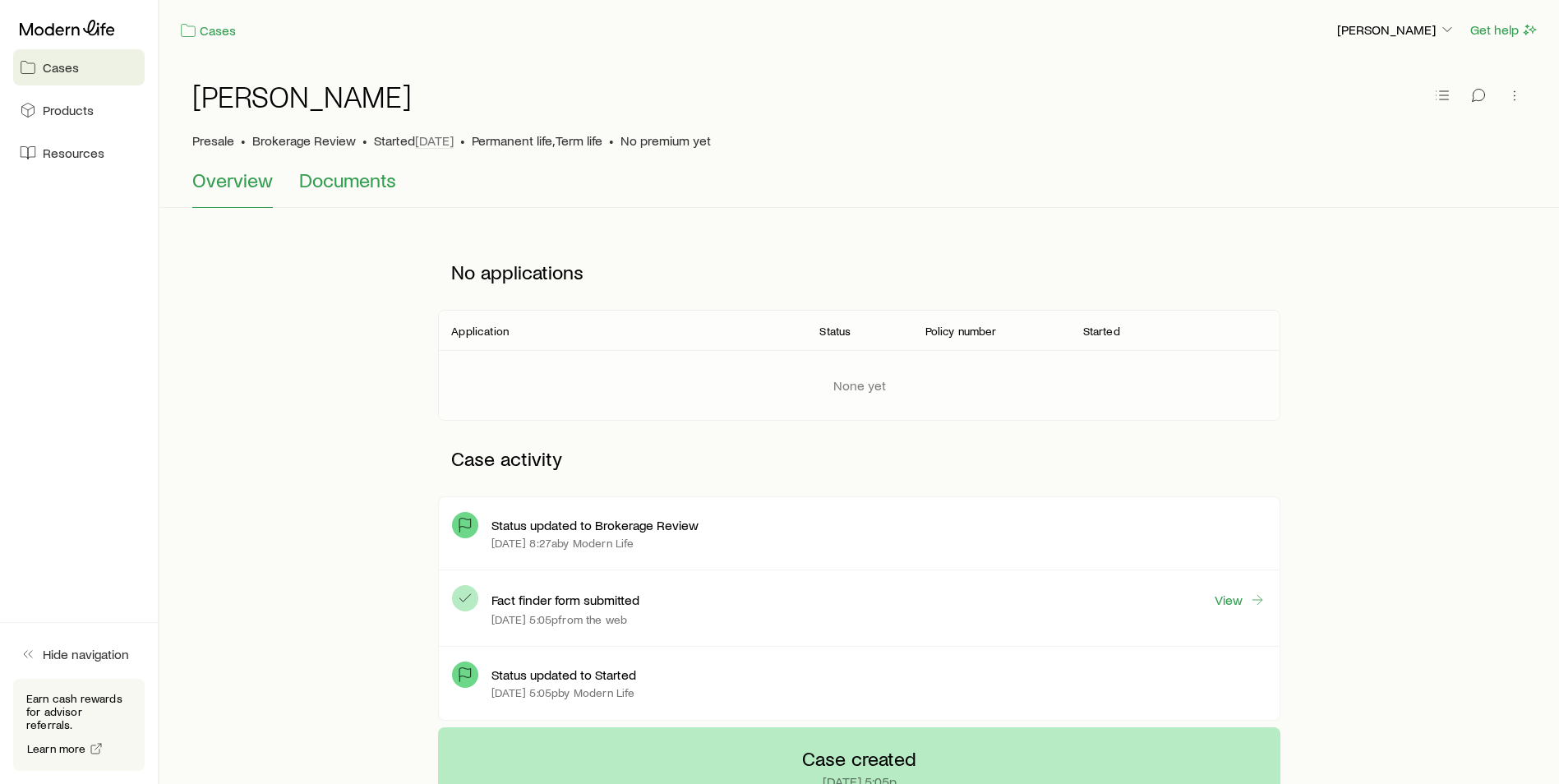
click at [355, 182] on span "Documents" at bounding box center [347, 180] width 97 height 23
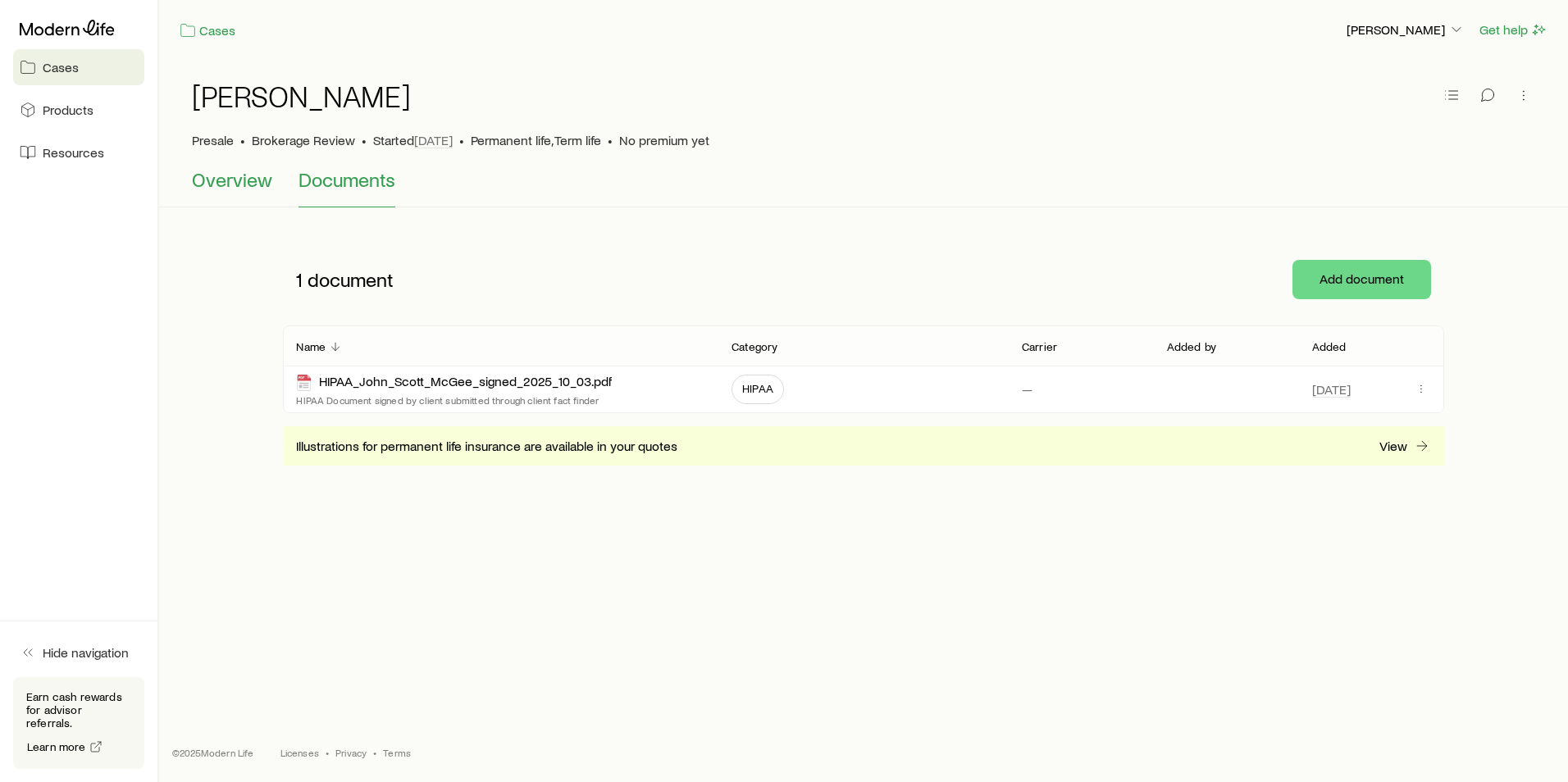
click at [205, 174] on span "Overview" at bounding box center [232, 179] width 80 height 23
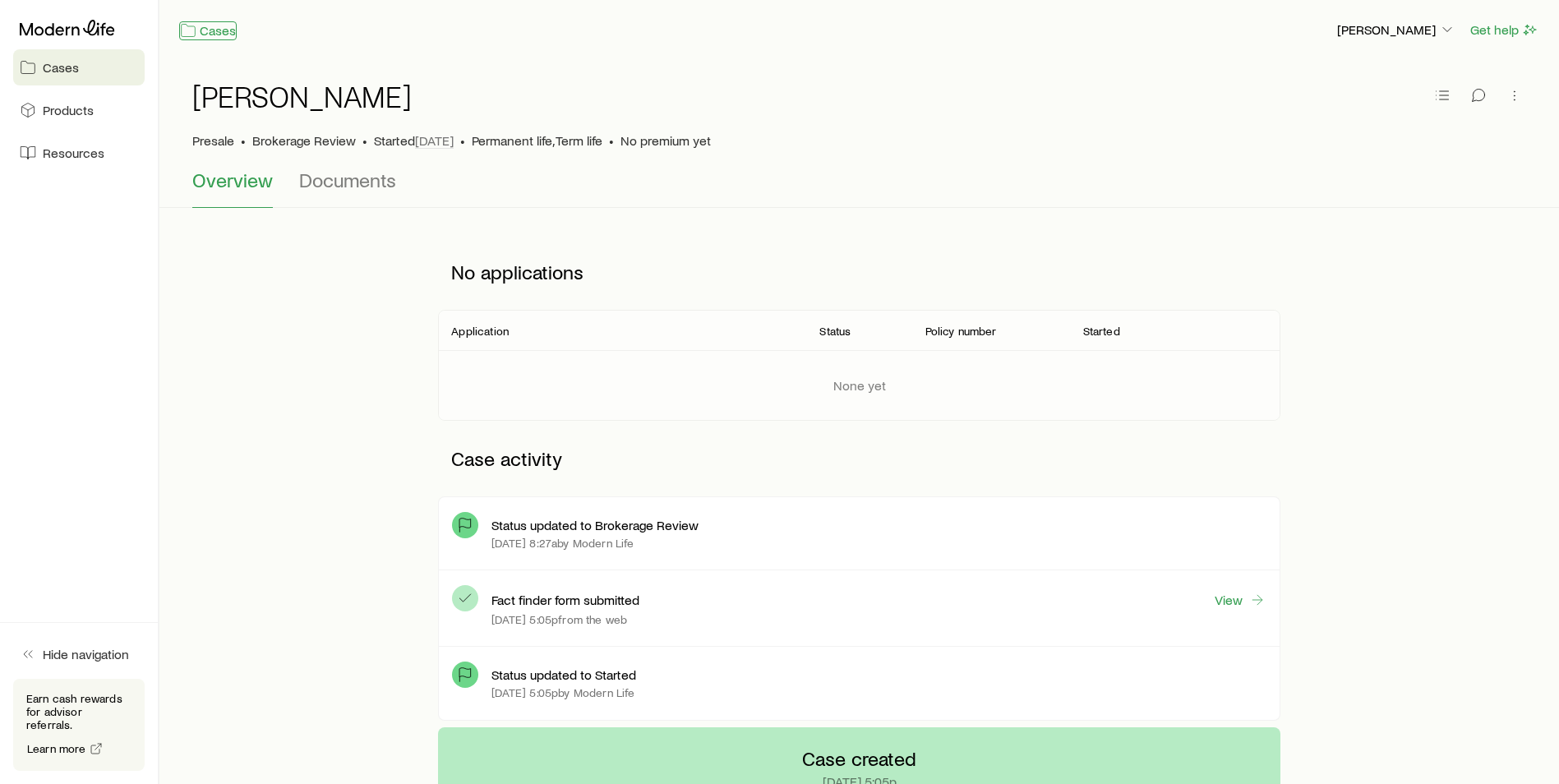
click at [189, 27] on icon at bounding box center [188, 31] width 17 height 17
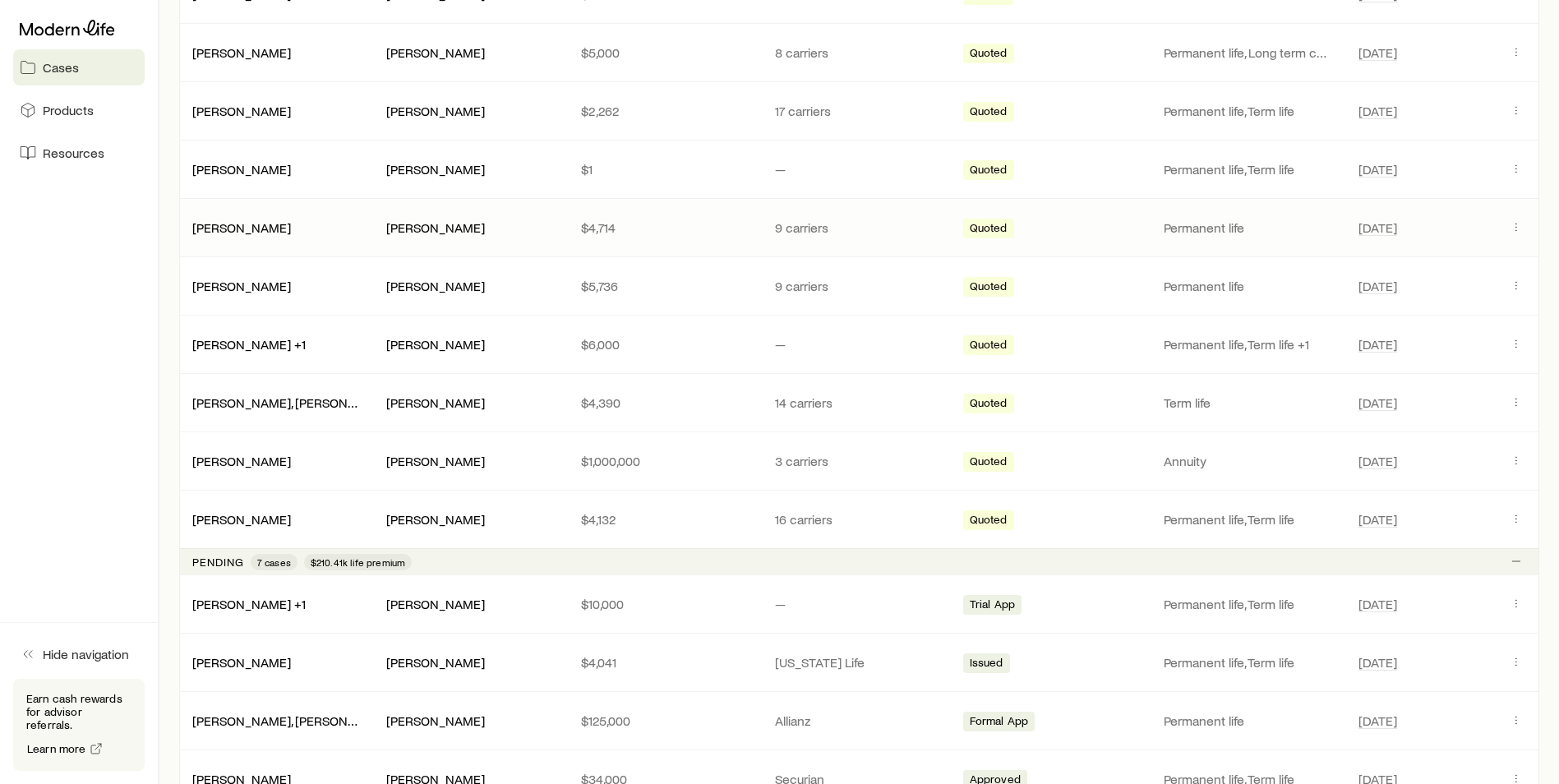
scroll to position [596, 0]
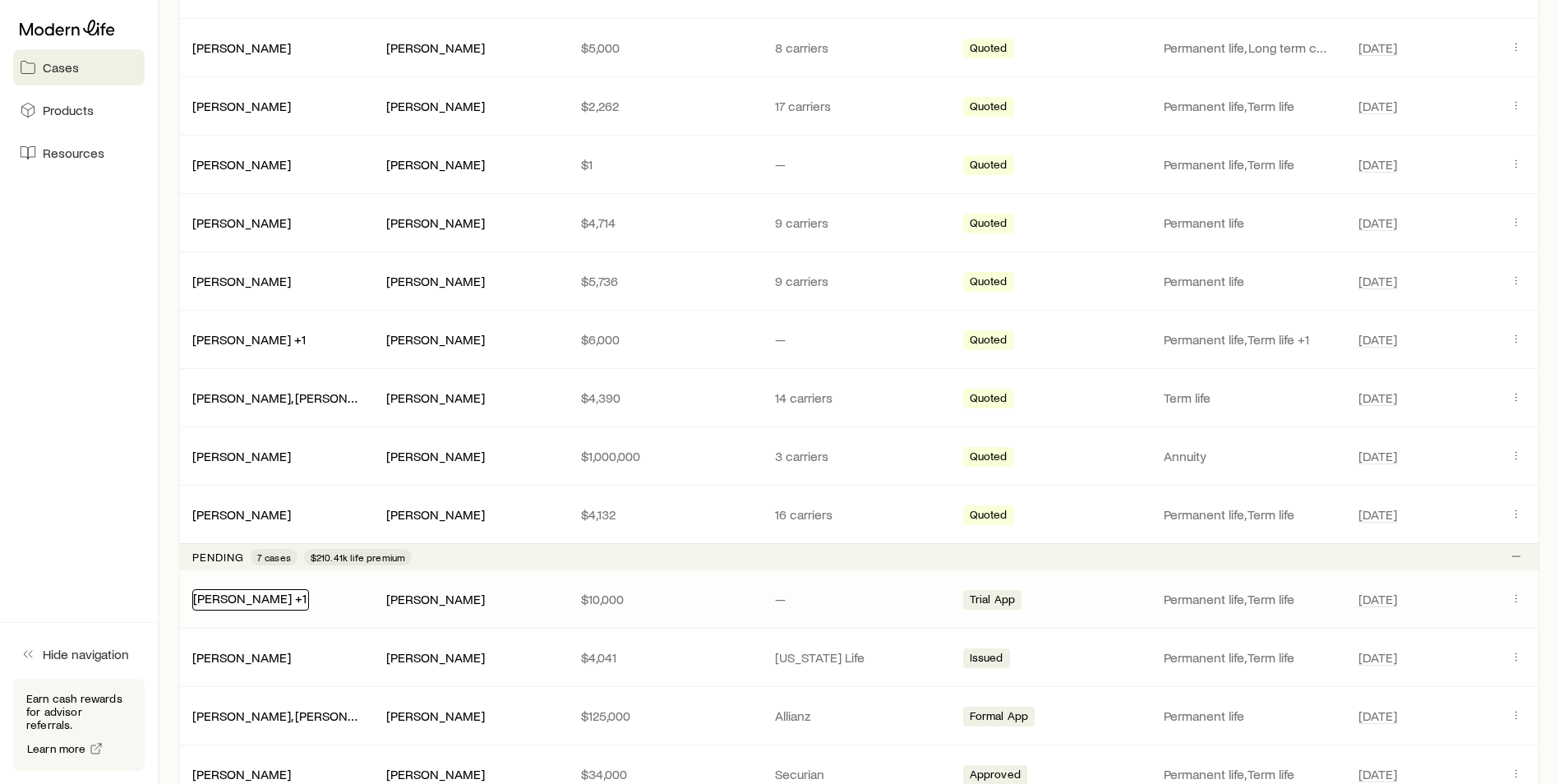
click at [284, 600] on link "[PERSON_NAME] +1" at bounding box center [249, 598] width 114 height 16
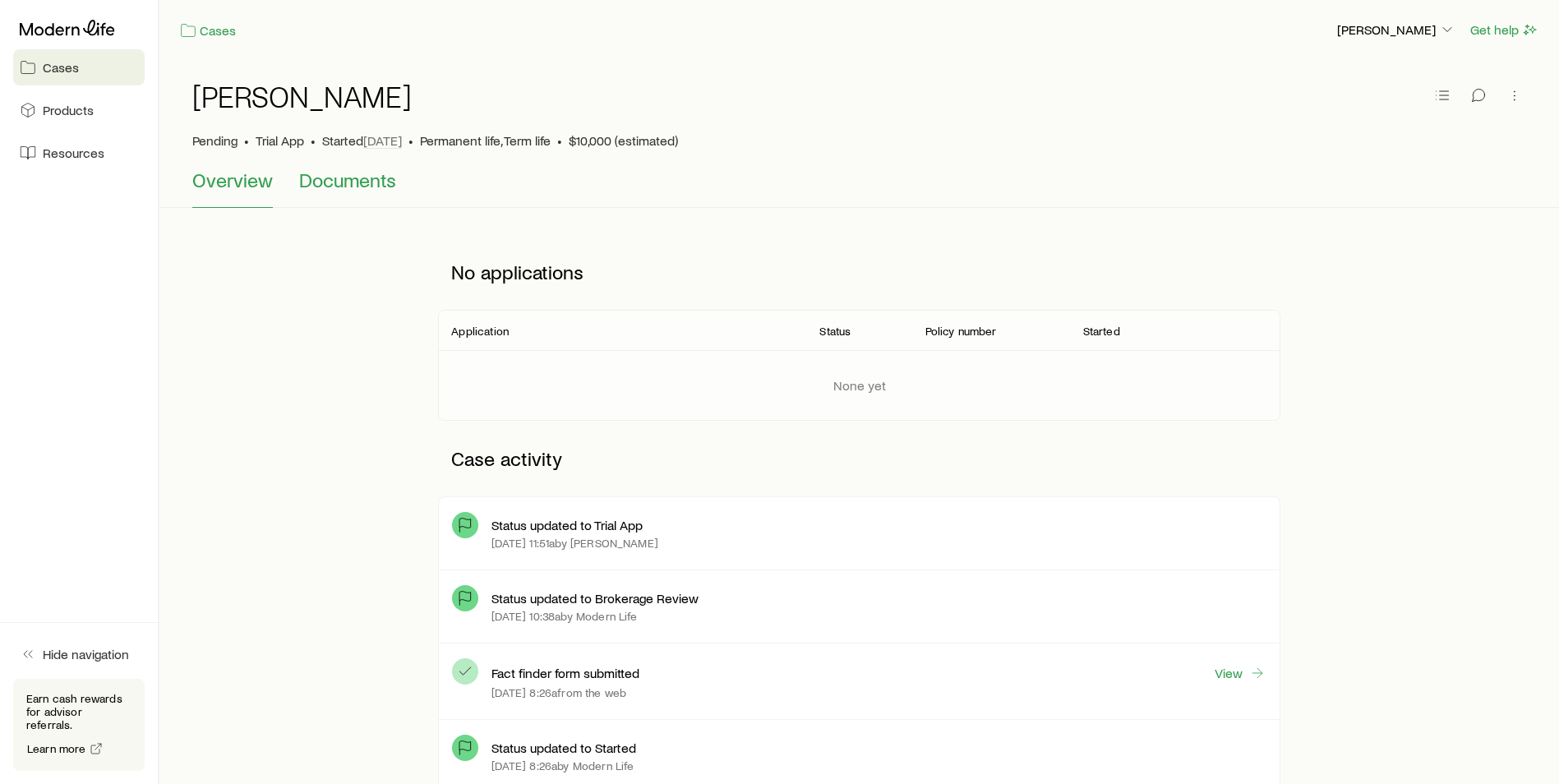
click at [372, 177] on span "Documents" at bounding box center [347, 180] width 97 height 23
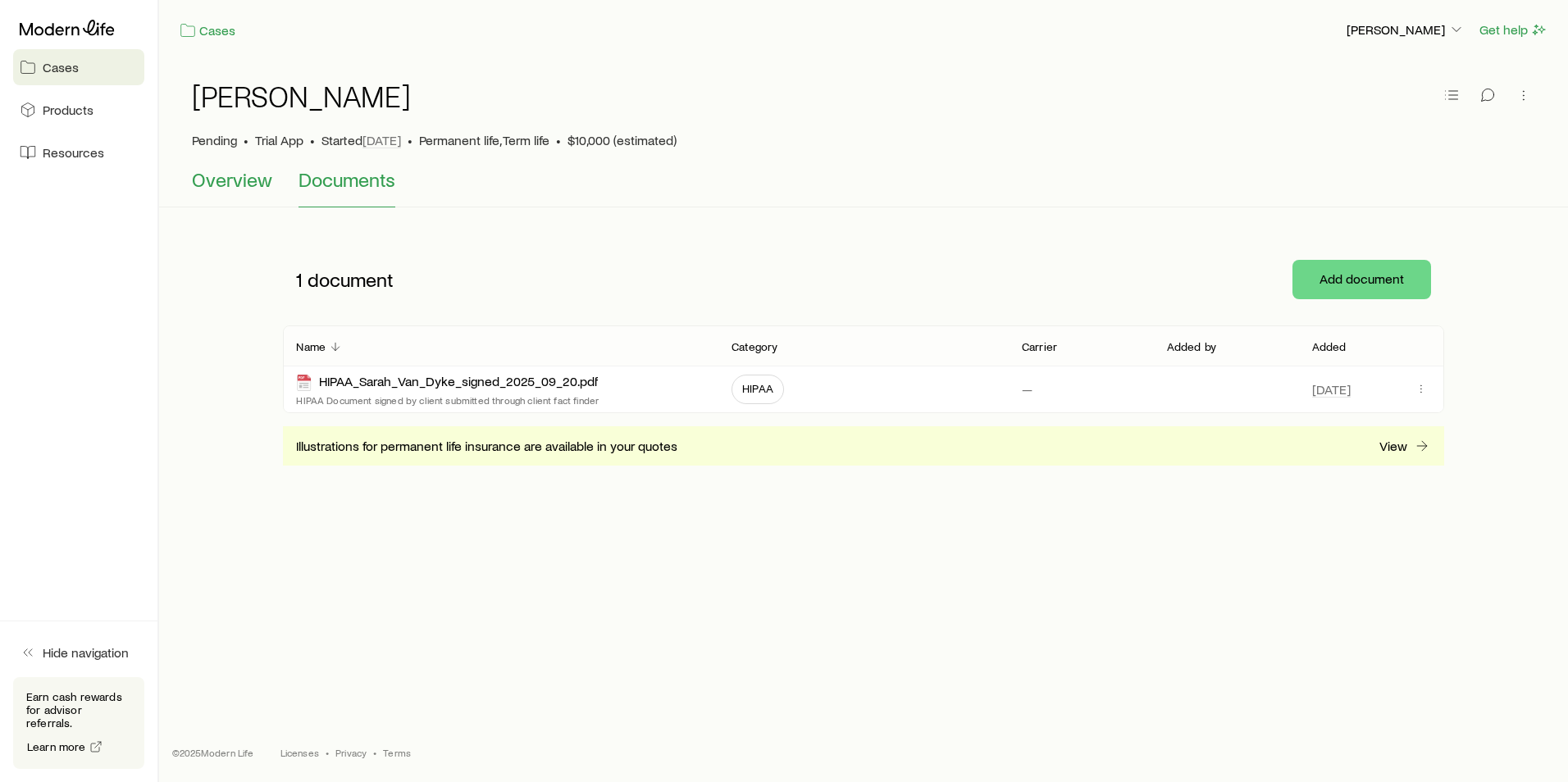
click at [245, 188] on span "Overview" at bounding box center [232, 179] width 80 height 23
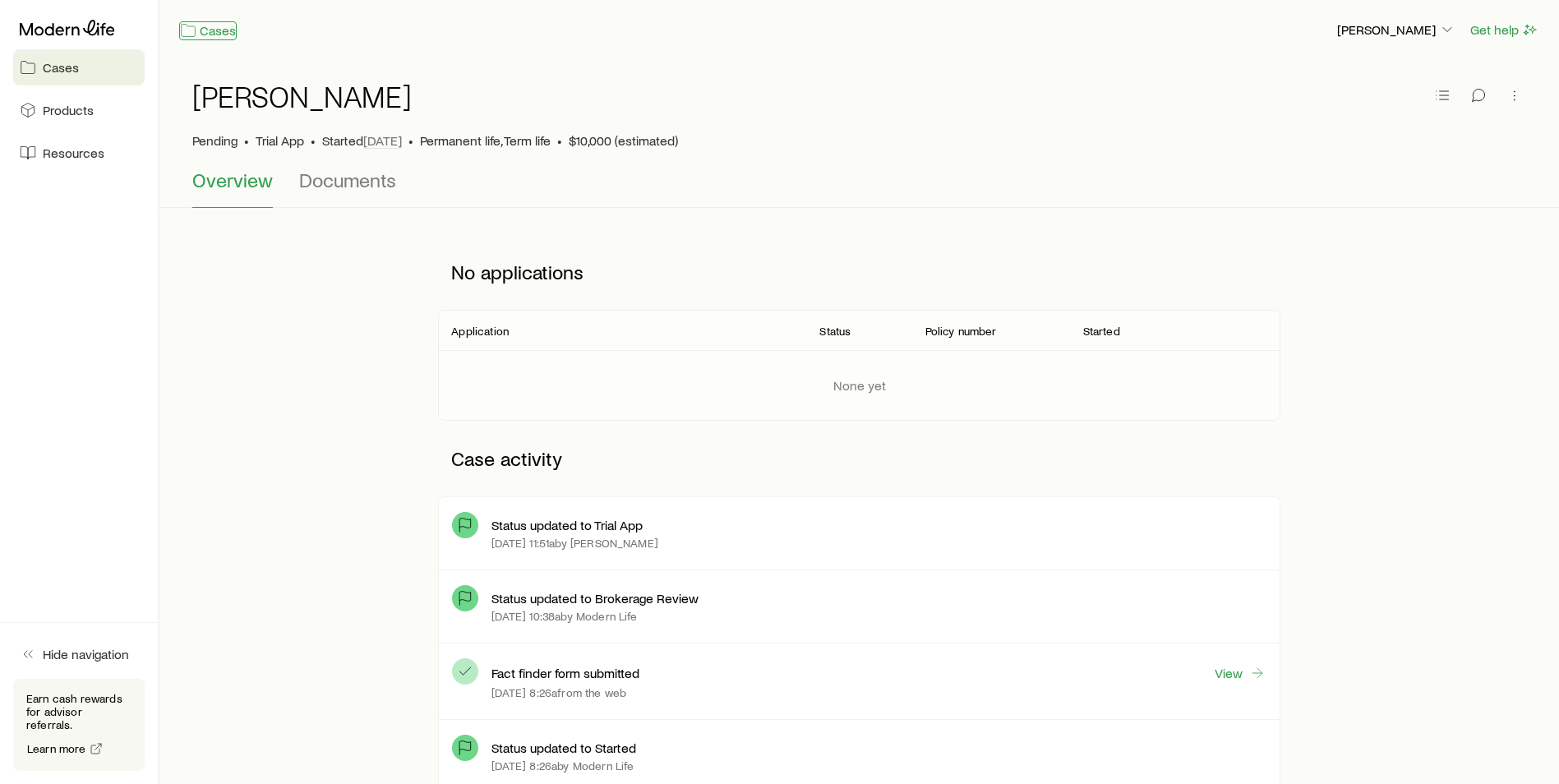
click at [212, 27] on link "Cases" at bounding box center [207, 31] width 57 height 19
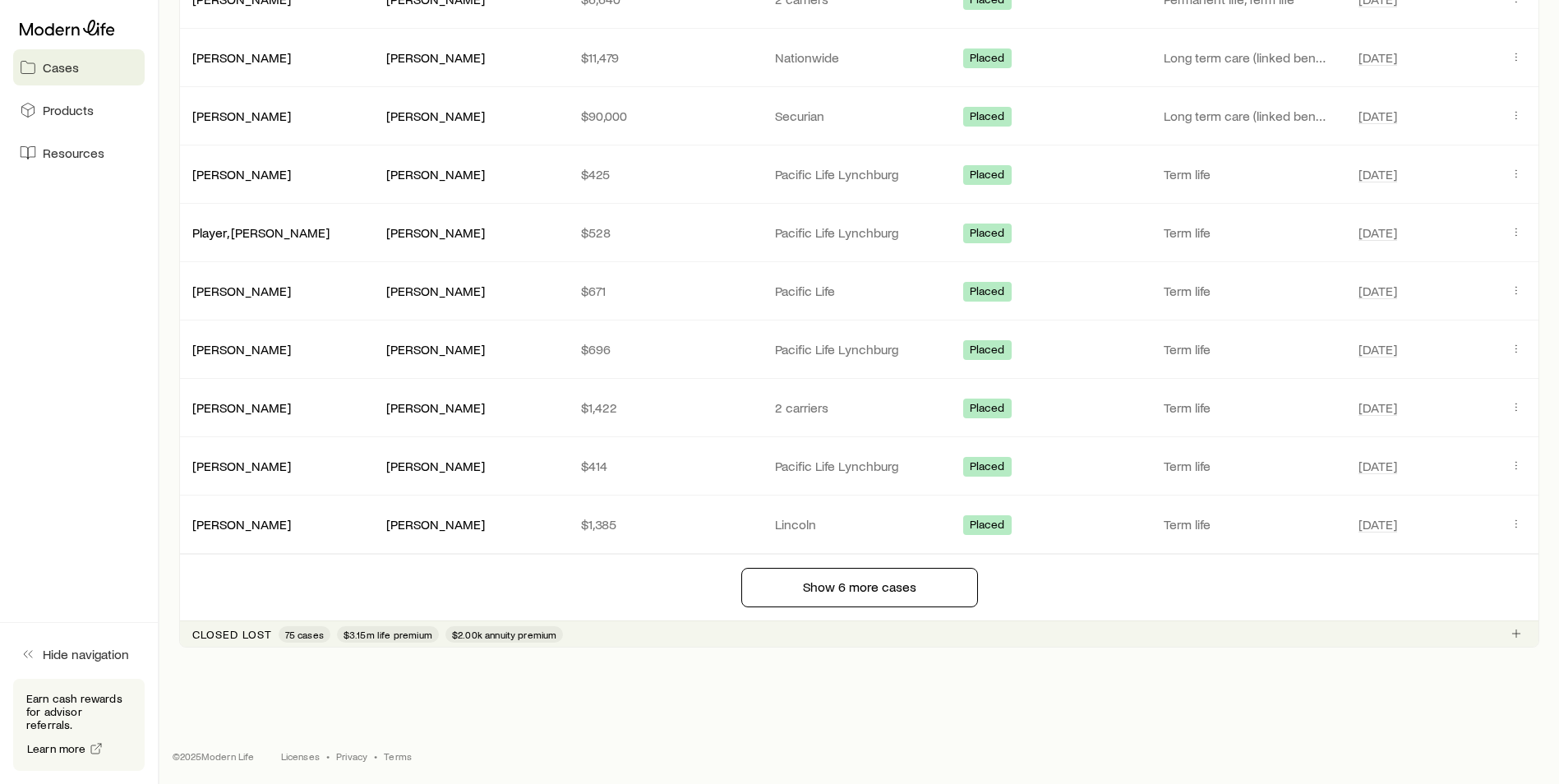
scroll to position [2215, 0]
click at [249, 633] on p "Closed lost" at bounding box center [232, 632] width 80 height 13
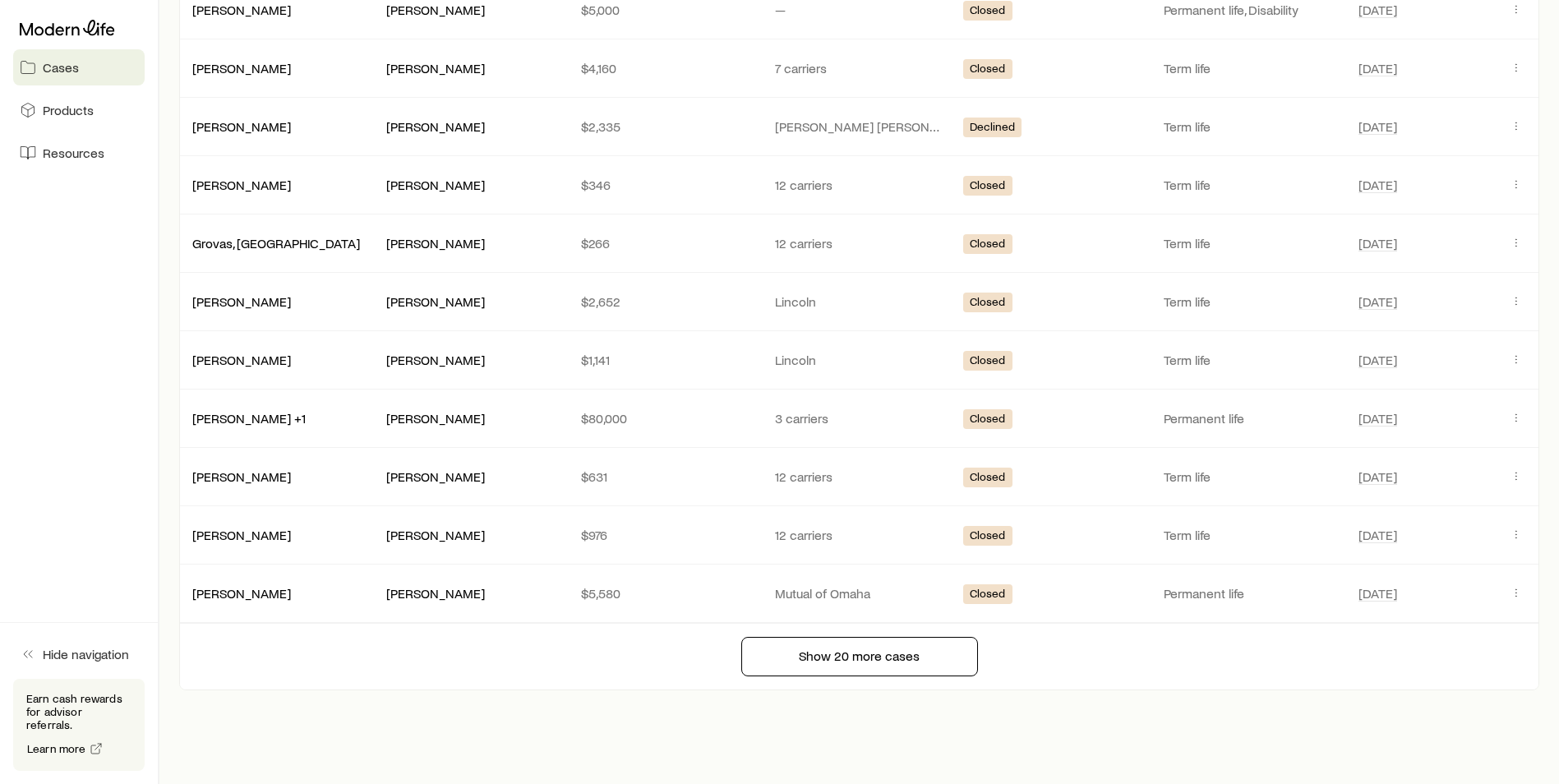
scroll to position [3406, 0]
click at [896, 654] on button "Show 20 more cases" at bounding box center [859, 655] width 237 height 40
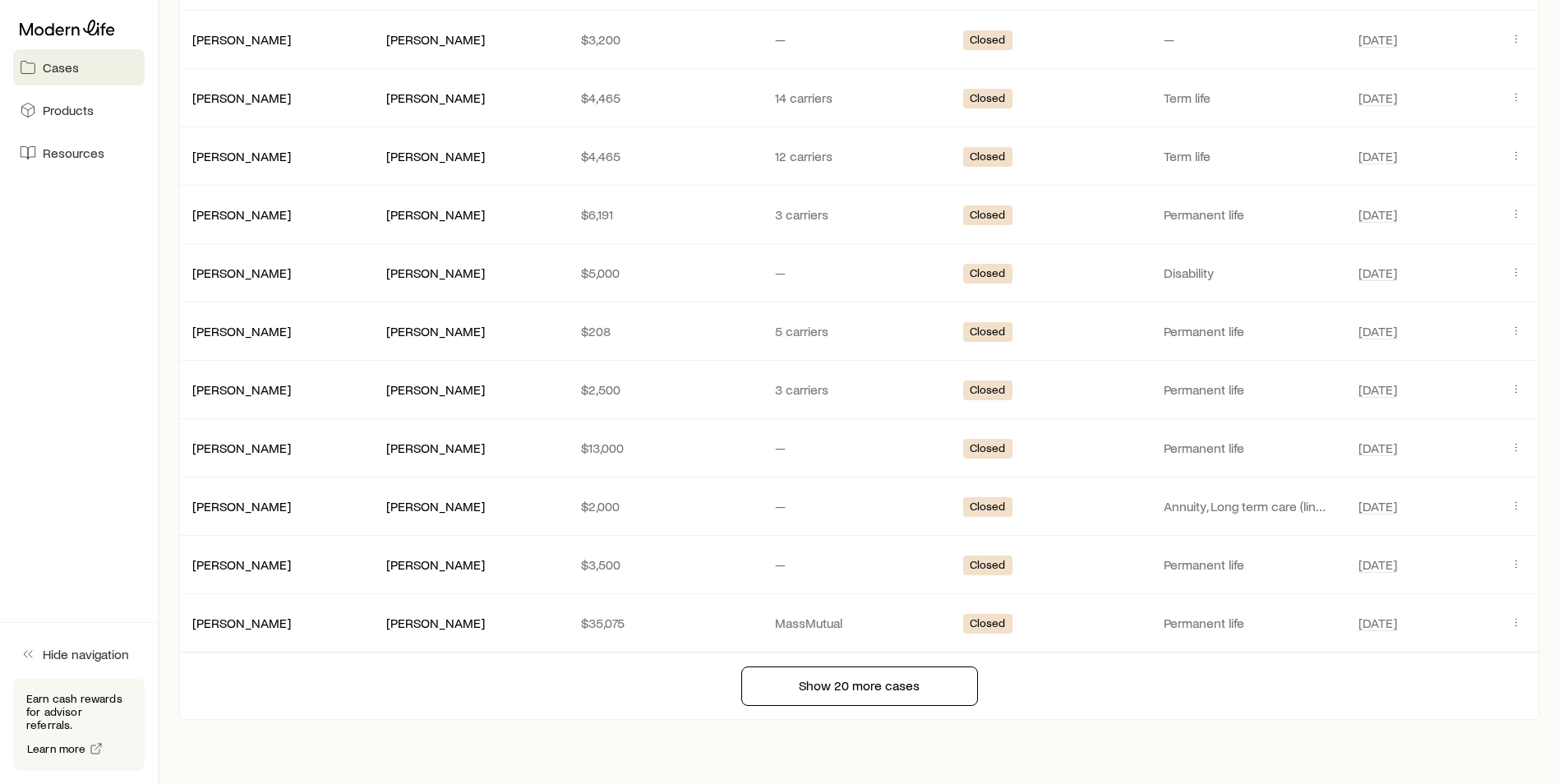
scroll to position [4556, 0]
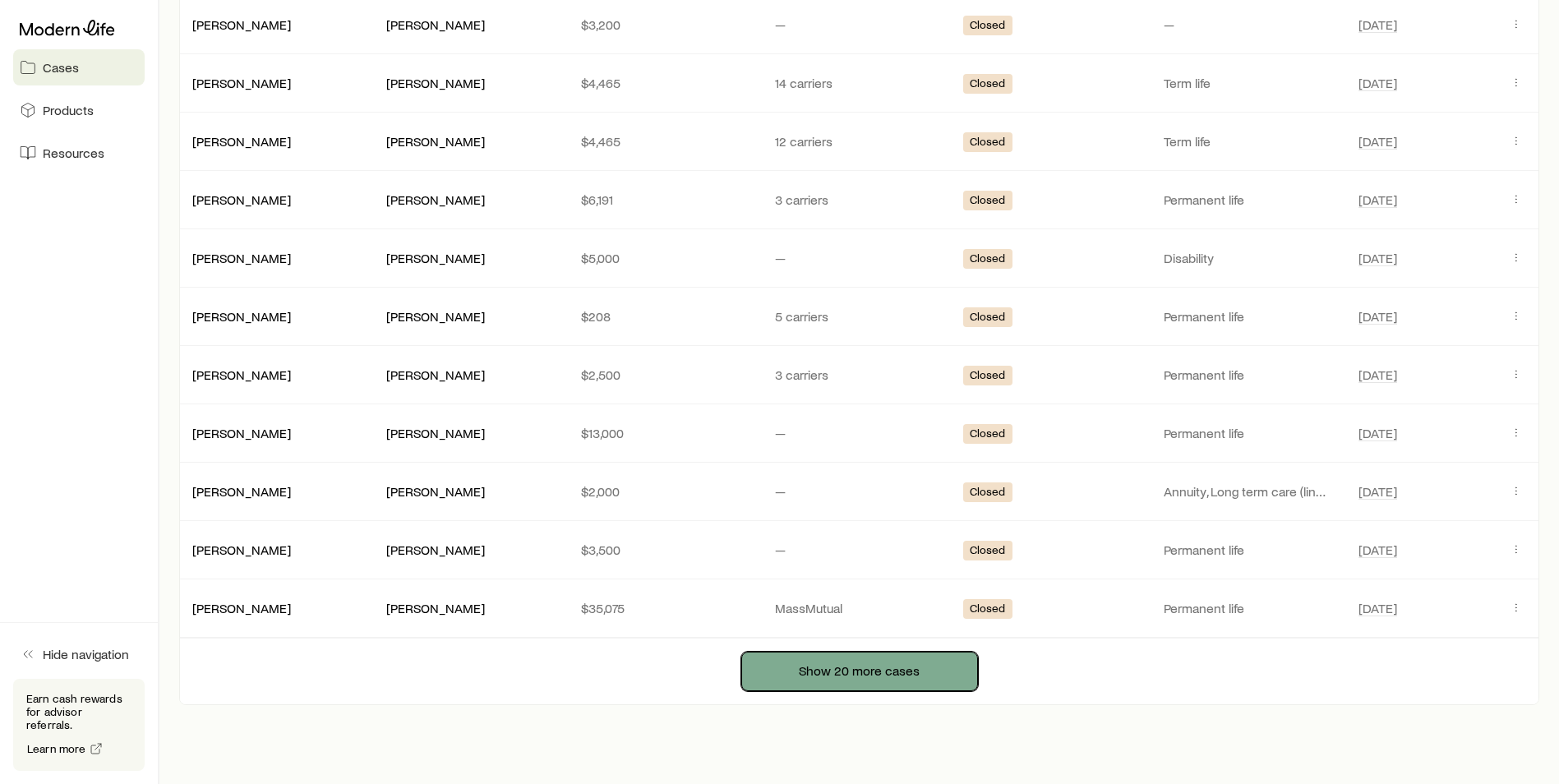
click at [800, 685] on button "Show 20 more cases" at bounding box center [859, 671] width 237 height 40
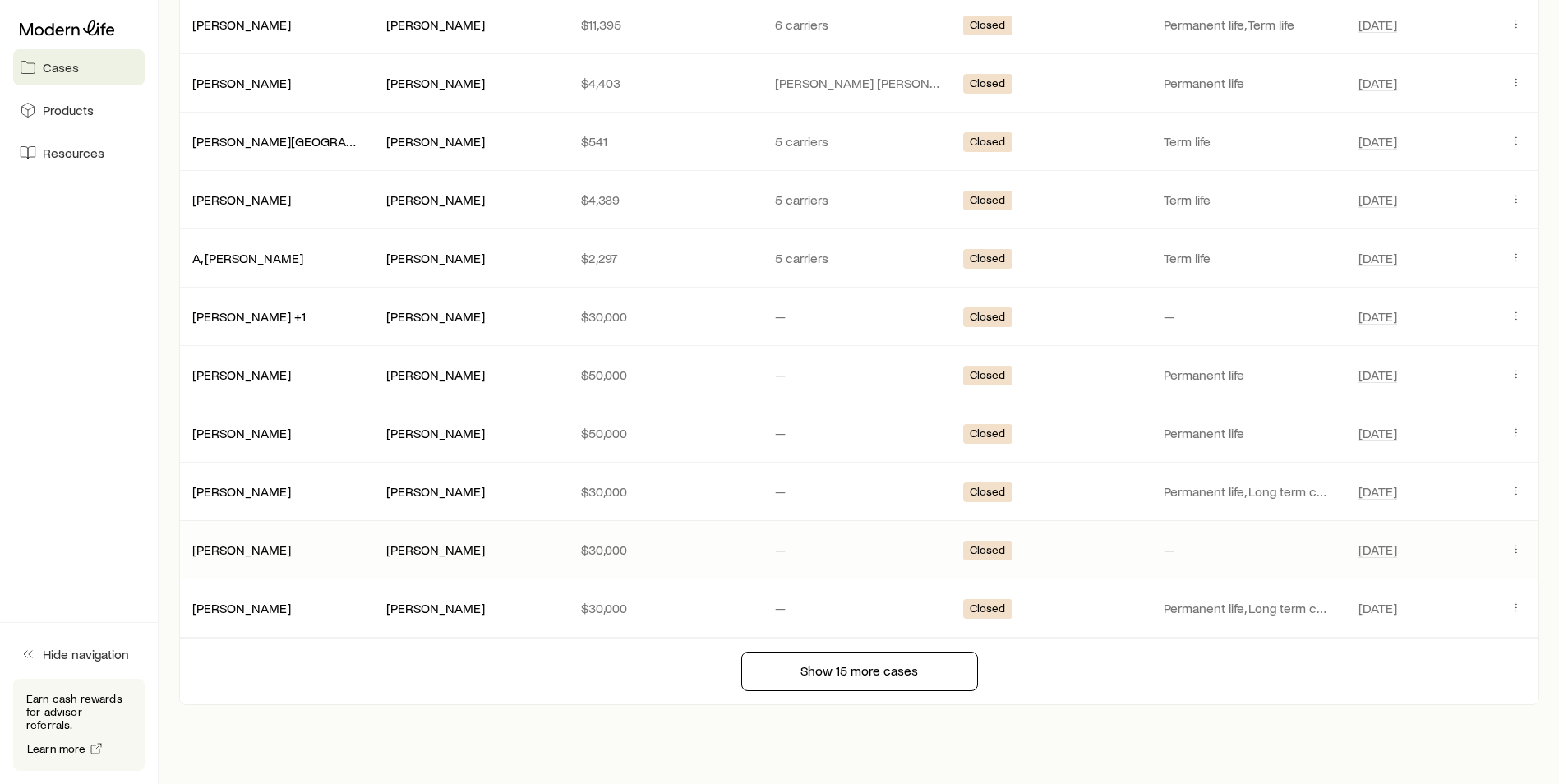
scroll to position [5728, 0]
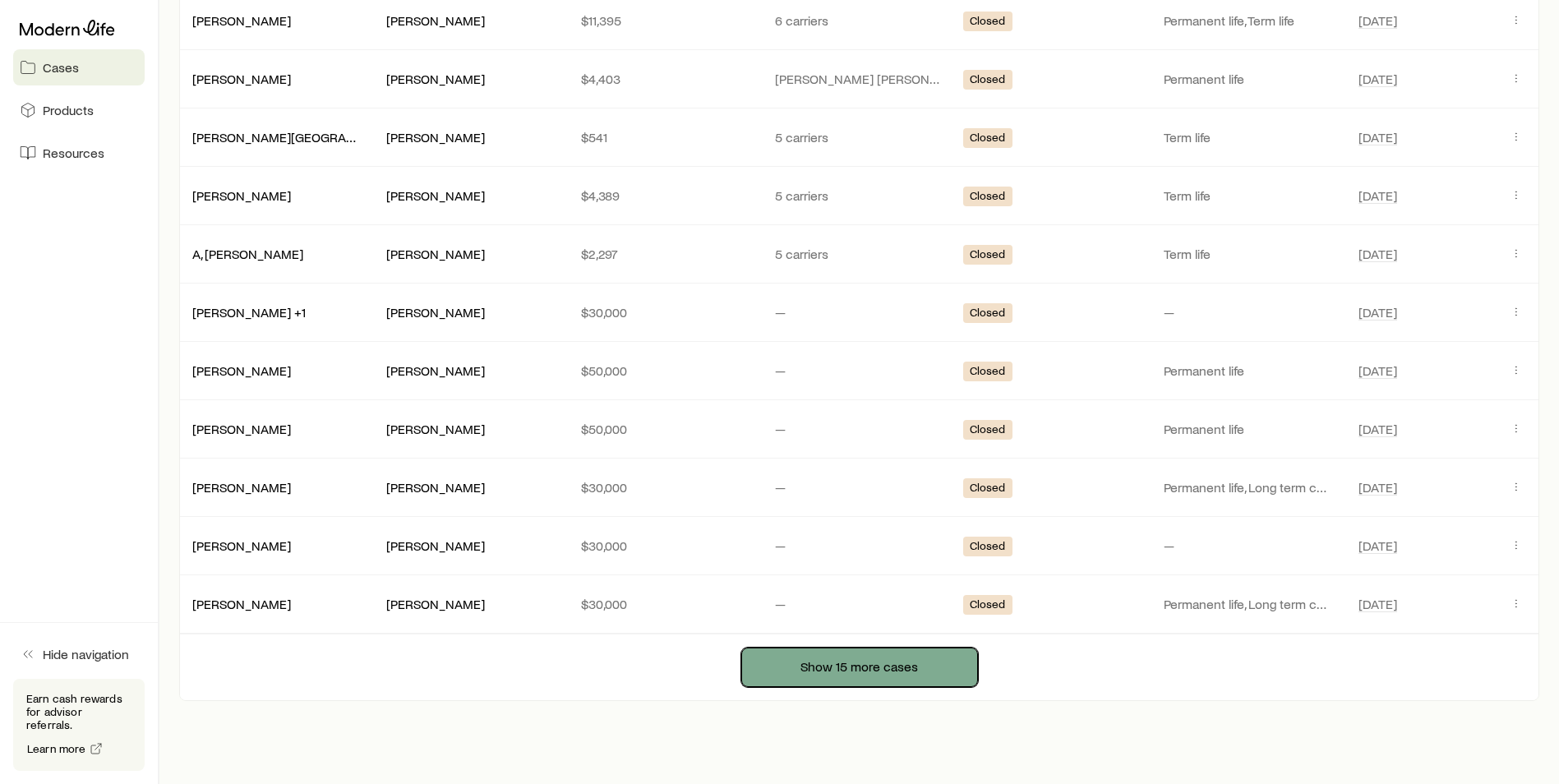
click at [840, 673] on button "Show 15 more cases" at bounding box center [859, 667] width 237 height 40
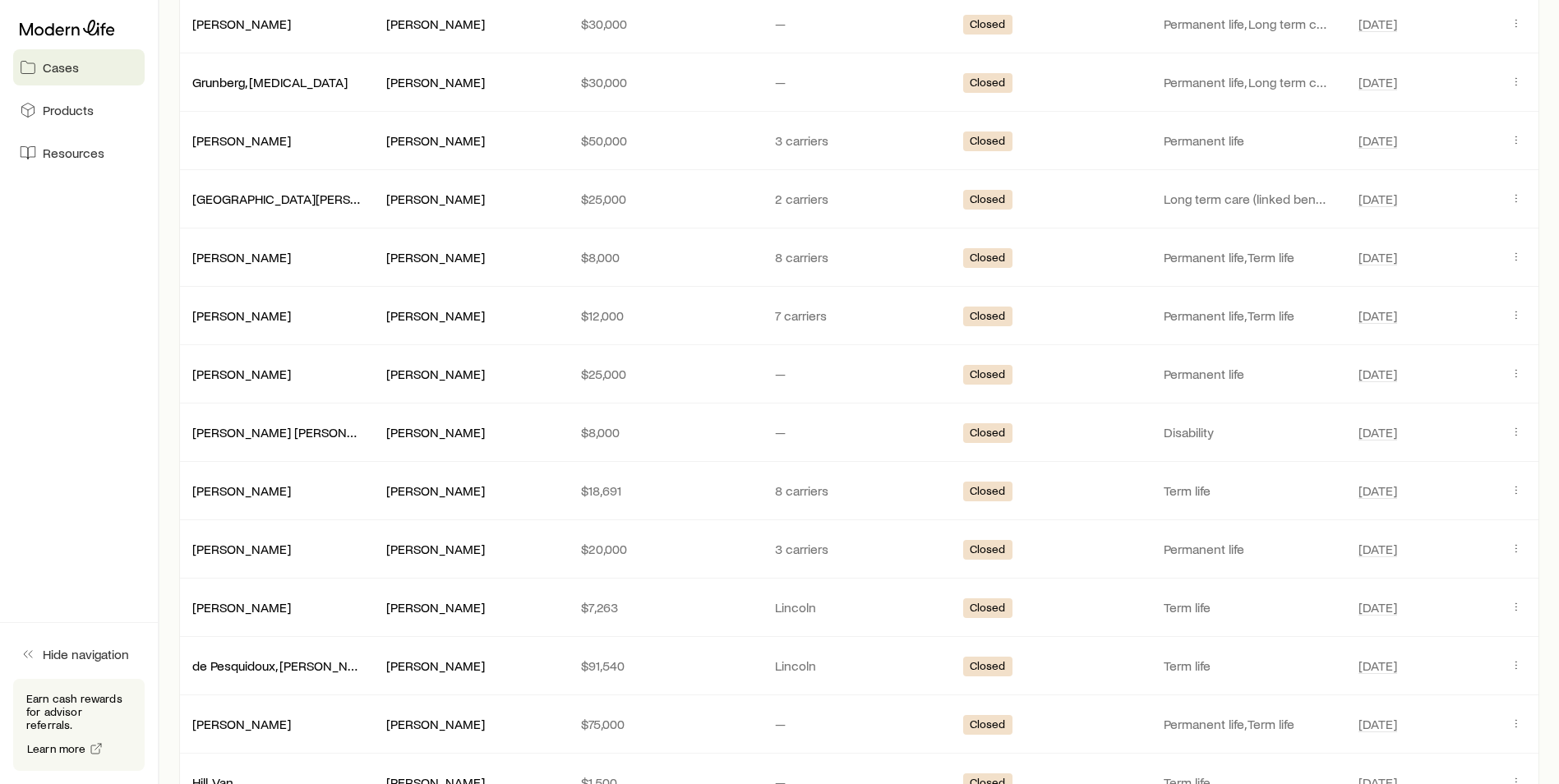
scroll to position [6303, 0]
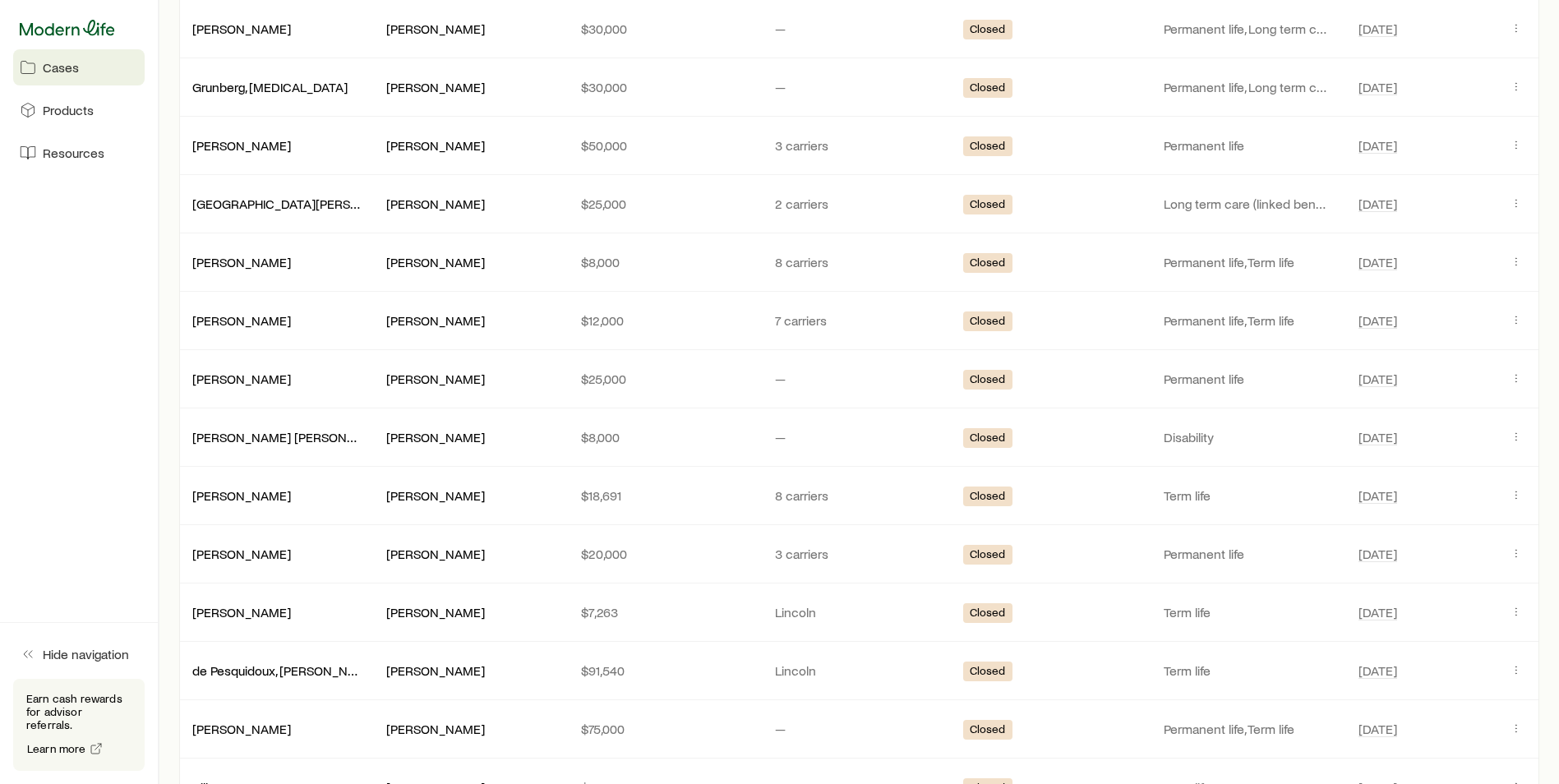
click at [39, 26] on icon at bounding box center [67, 28] width 95 height 17
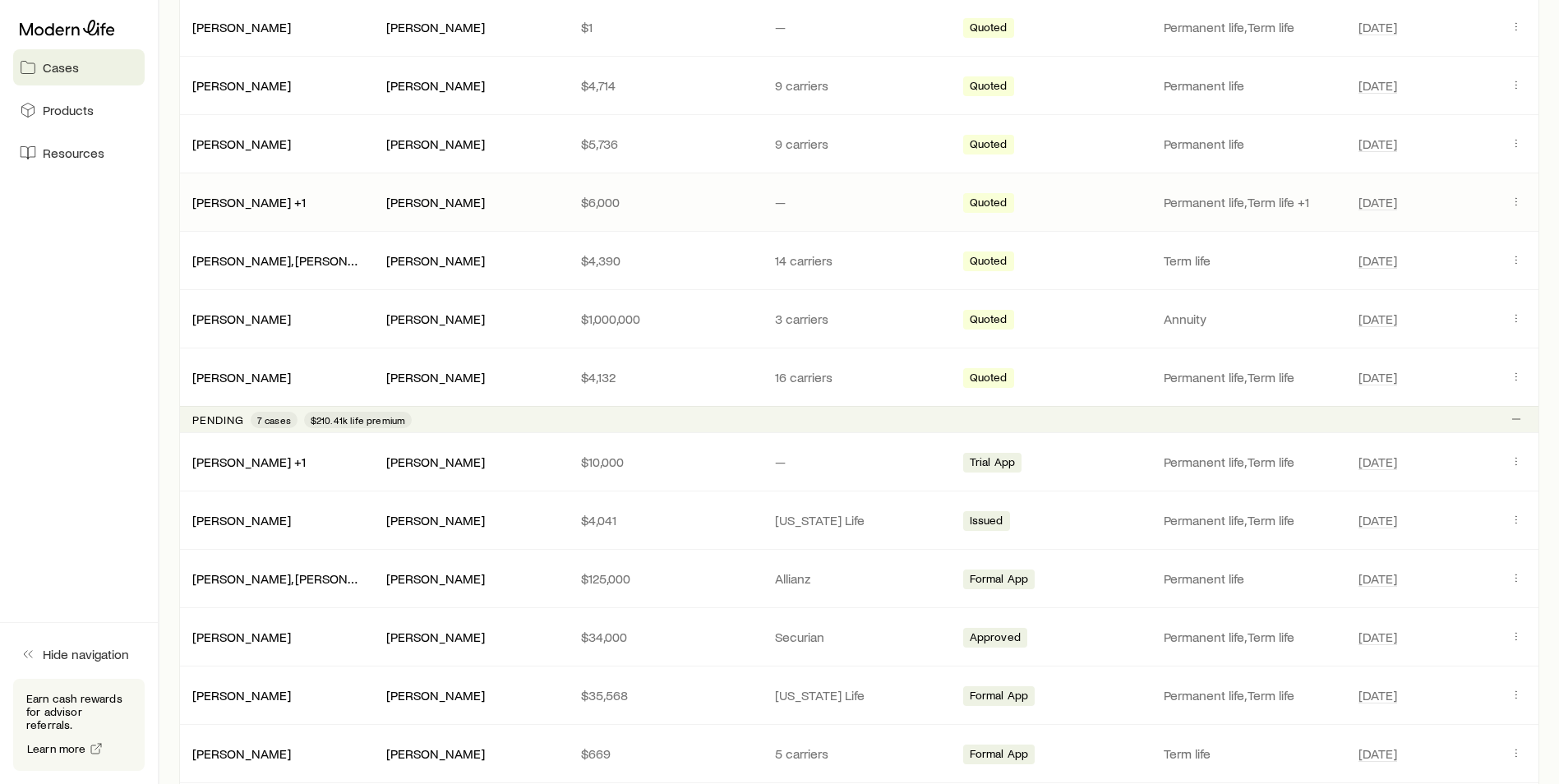
scroll to position [760, 0]
